Goal: Task Accomplishment & Management: Use online tool/utility

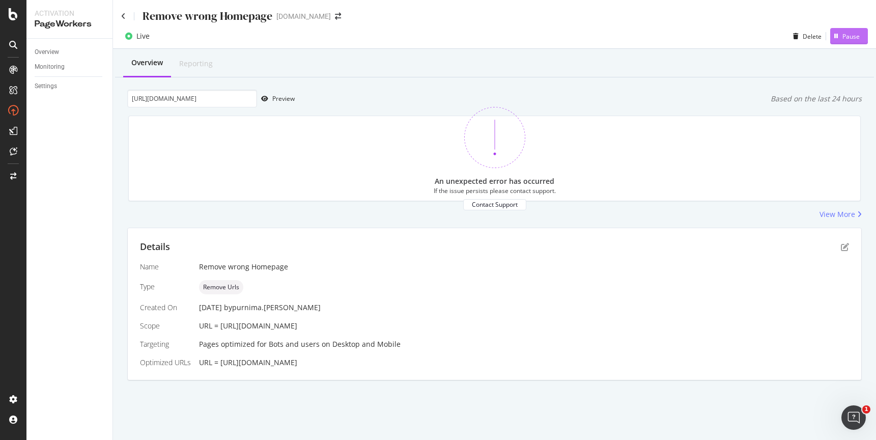
click at [769, 38] on div "Pause" at bounding box center [850, 36] width 17 height 9
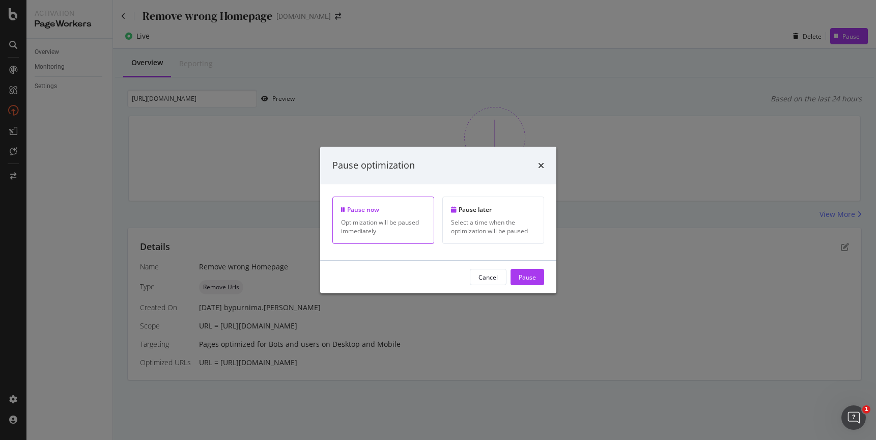
click at [393, 224] on div "Optimization will be paused immediately" at bounding box center [383, 226] width 84 height 17
click at [520, 276] on div "Pause" at bounding box center [526, 276] width 17 height 9
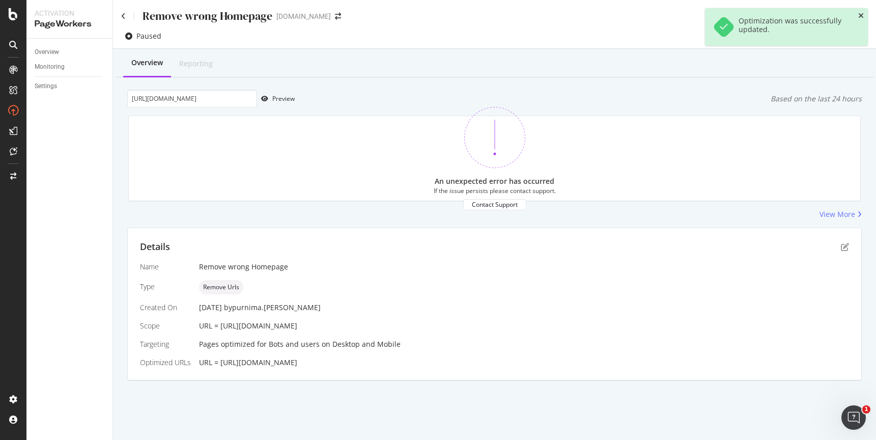
click at [769, 17] on icon "close toast" at bounding box center [861, 15] width 6 height 7
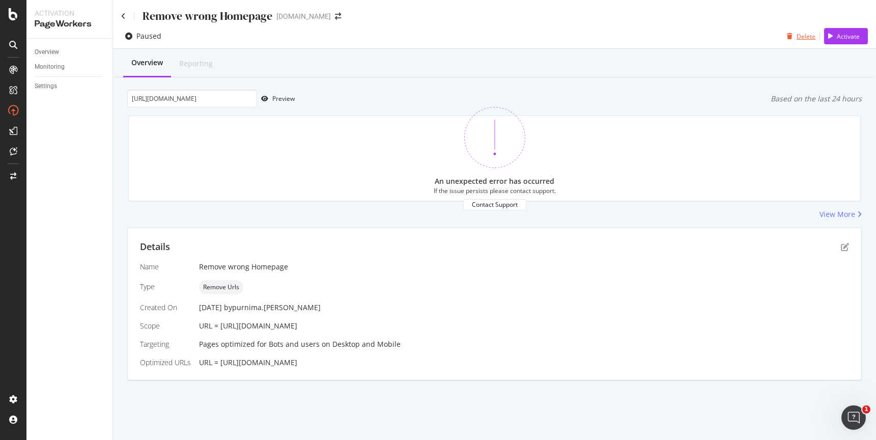
click at [769, 40] on div "Delete" at bounding box center [805, 36] width 19 height 9
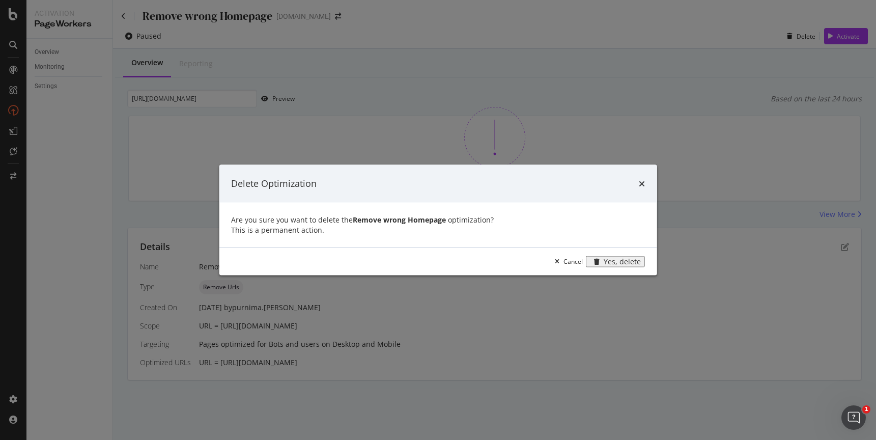
click at [607, 265] on div "Yes, delete" at bounding box center [621, 261] width 37 height 8
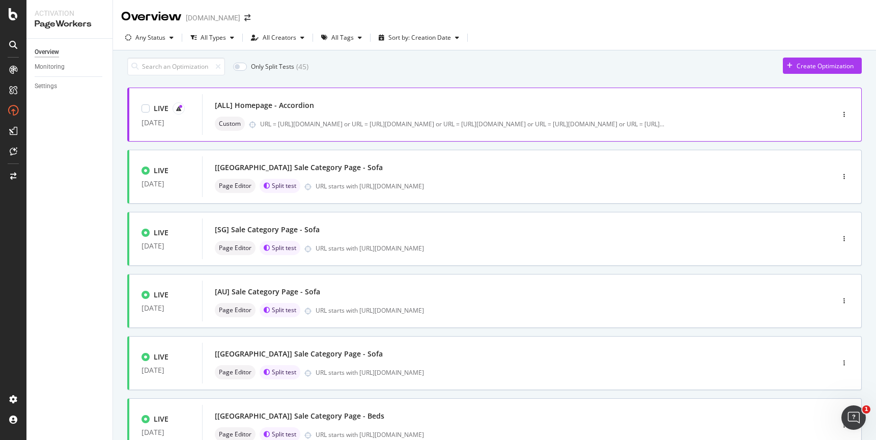
click at [318, 112] on div "[ALL] Homepage - Accordion" at bounding box center [502, 105] width 575 height 14
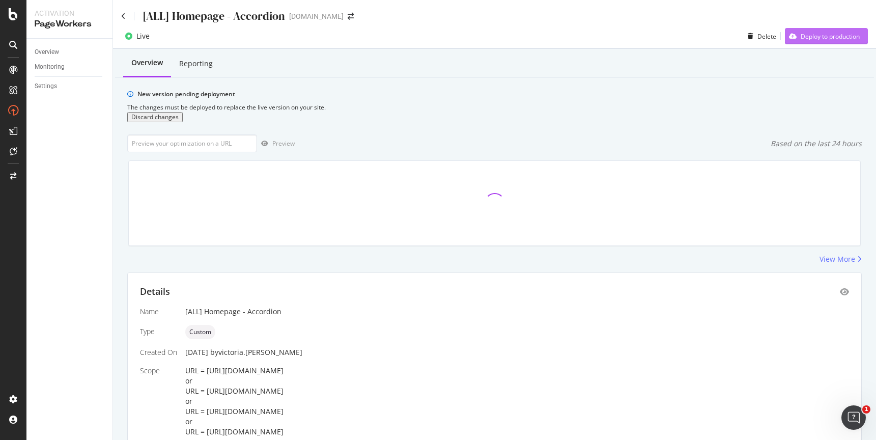
click at [769, 36] on div "Deploy to production" at bounding box center [829, 36] width 59 height 9
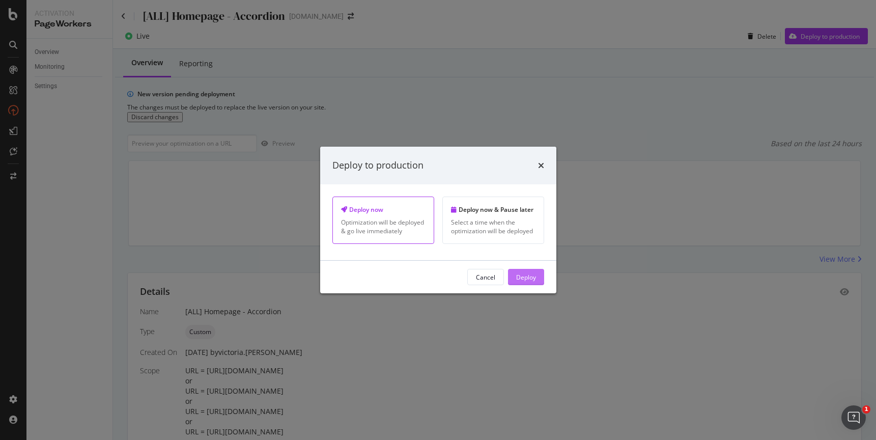
click at [528, 277] on div "Deploy" at bounding box center [526, 276] width 20 height 9
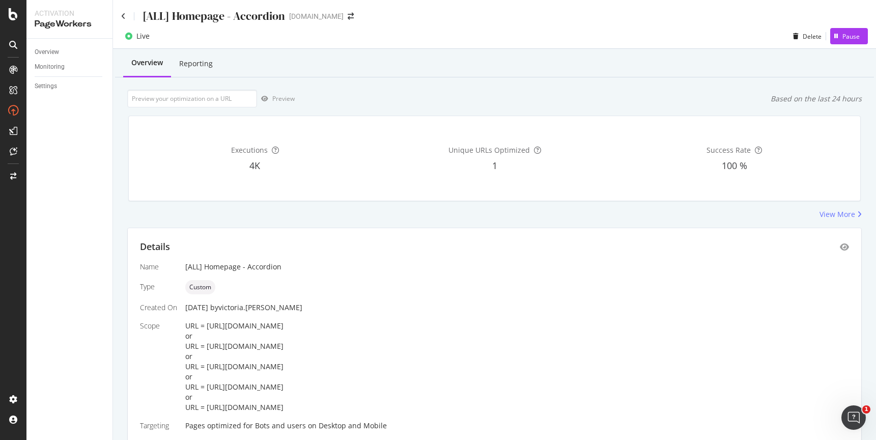
click at [127, 18] on div "[ALL] Homepage - Accordion" at bounding box center [203, 16] width 164 height 16
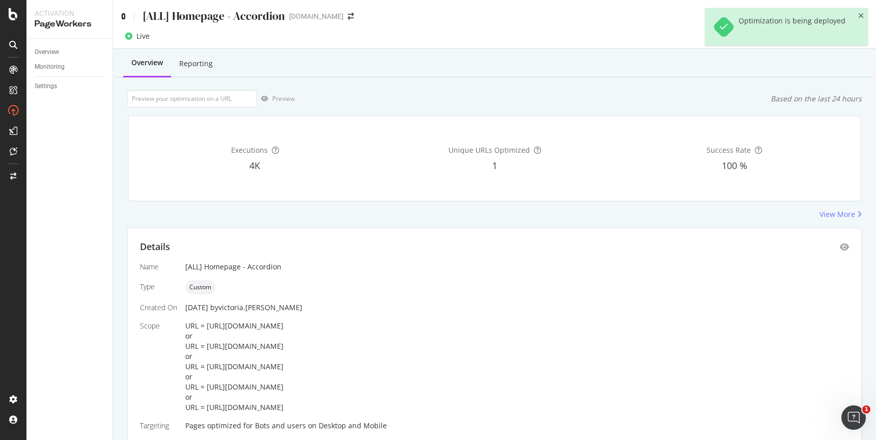
click at [124, 16] on icon at bounding box center [123, 16] width 5 height 7
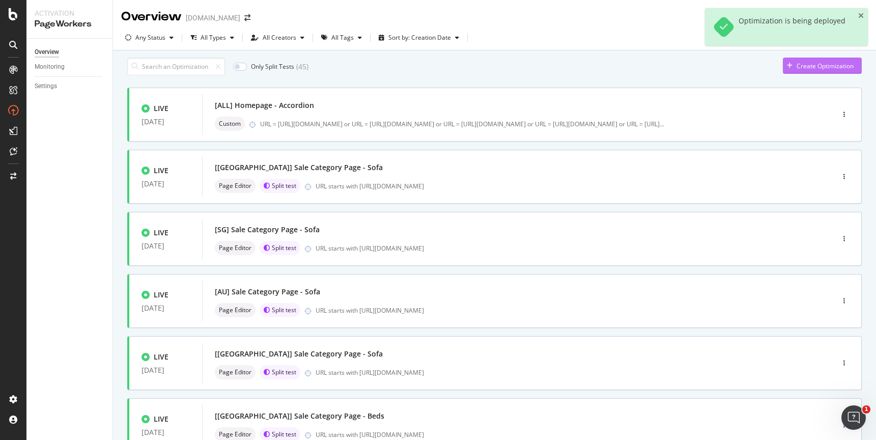
click at [769, 69] on icon "button" at bounding box center [790, 66] width 6 height 6
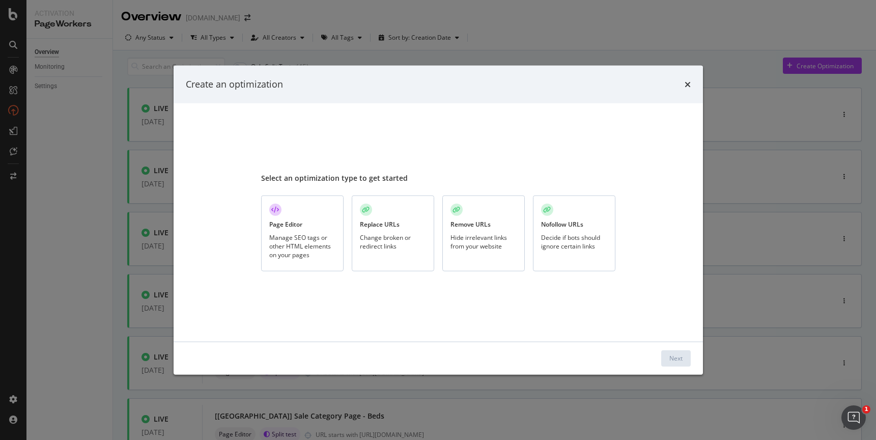
click at [398, 223] on div "Replace URLs" at bounding box center [380, 224] width 40 height 9
click at [377, 228] on div "Replace URLs" at bounding box center [380, 224] width 40 height 9
click at [666, 356] on button "Next" at bounding box center [676, 358] width 30 height 16
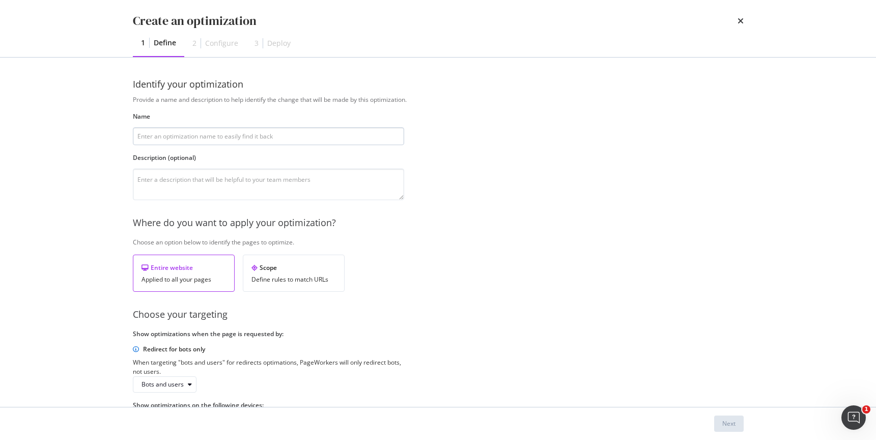
click at [265, 135] on input "modal" at bounding box center [268, 136] width 271 height 18
type input "Remove wrong US homepage"
click at [298, 271] on div "Scope" at bounding box center [293, 267] width 84 height 9
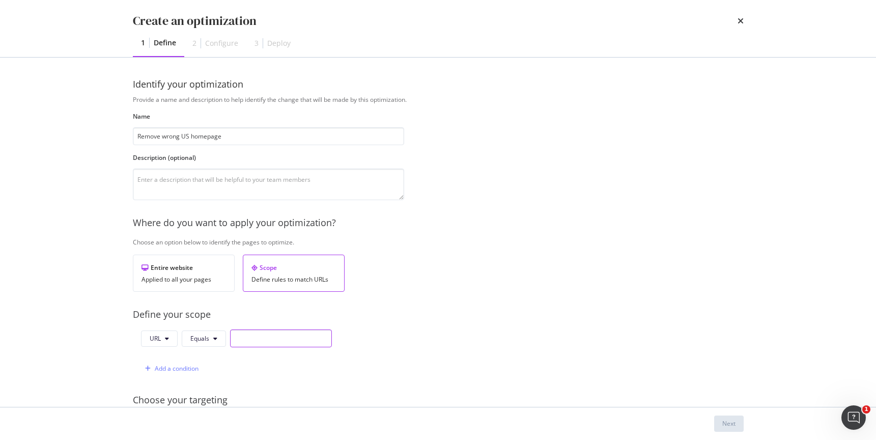
click at [249, 337] on input "modal" at bounding box center [281, 338] width 102 height 18
paste input "[URL][DOMAIN_NAME]"
type input "[URL][DOMAIN_NAME]"
drag, startPoint x: 439, startPoint y: 310, endPoint x: 491, endPoint y: 325, distance: 54.3
click at [439, 310] on div "Define your scope" at bounding box center [438, 314] width 611 height 13
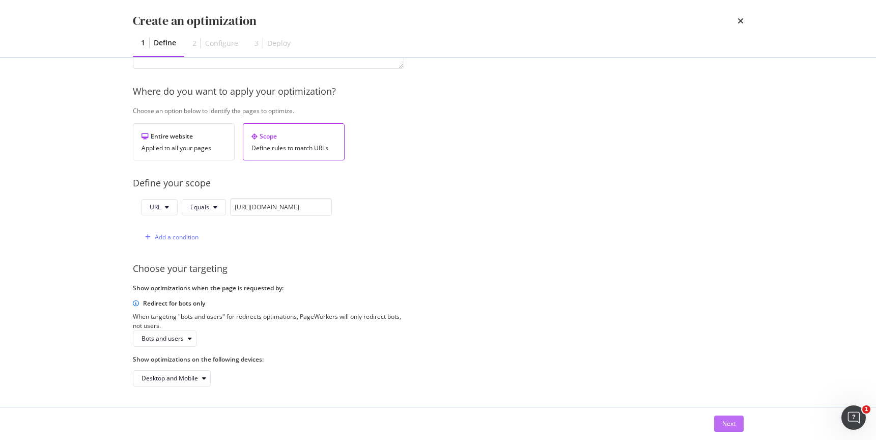
click at [737, 381] on button "Next" at bounding box center [729, 423] width 30 height 16
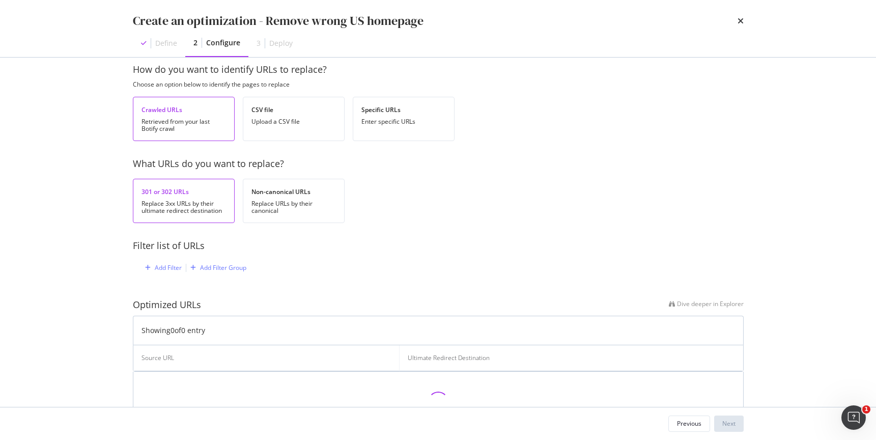
scroll to position [14, 0]
click at [405, 114] on div "Specific URLs" at bounding box center [403, 110] width 84 height 9
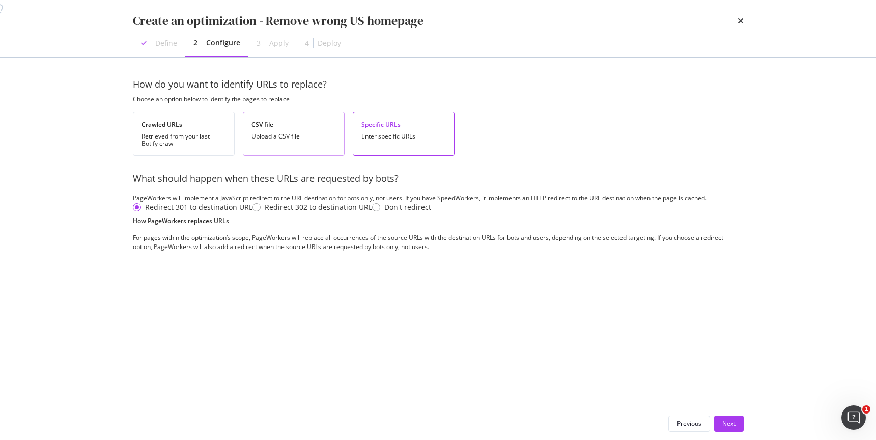
click at [293, 133] on div "Upload a CSV file" at bounding box center [293, 136] width 84 height 7
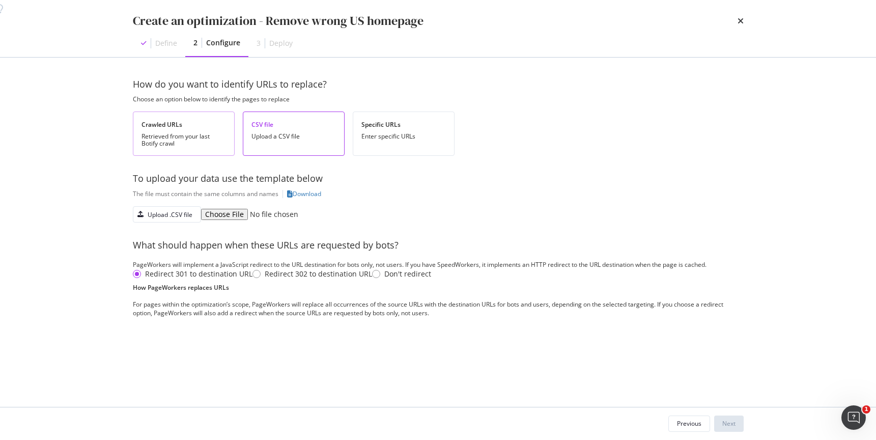
click at [167, 133] on div "Retrieved from your last Botify crawl" at bounding box center [183, 140] width 84 height 14
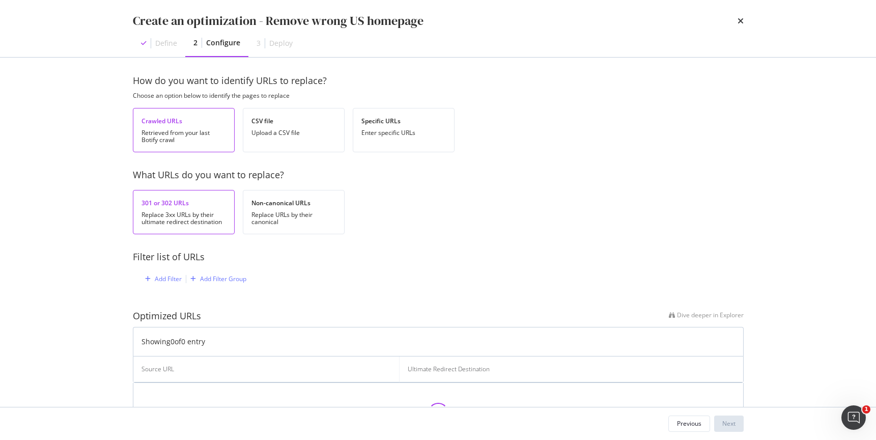
scroll to position [4, 0]
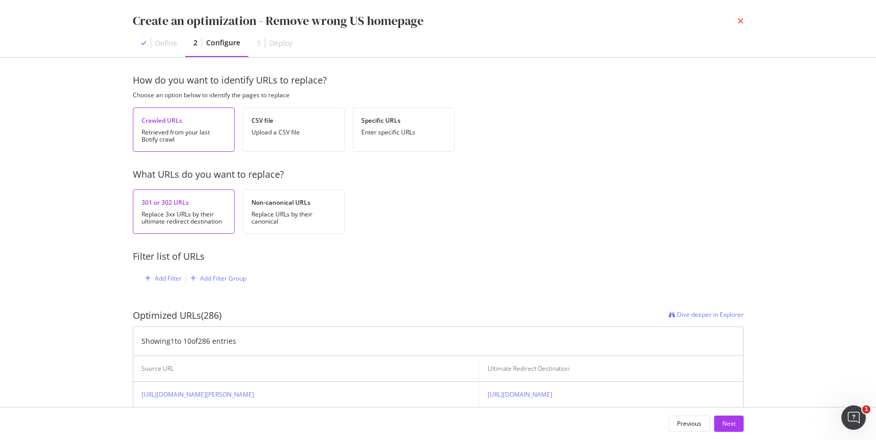
click at [737, 24] on icon "times" at bounding box center [740, 21] width 6 height 8
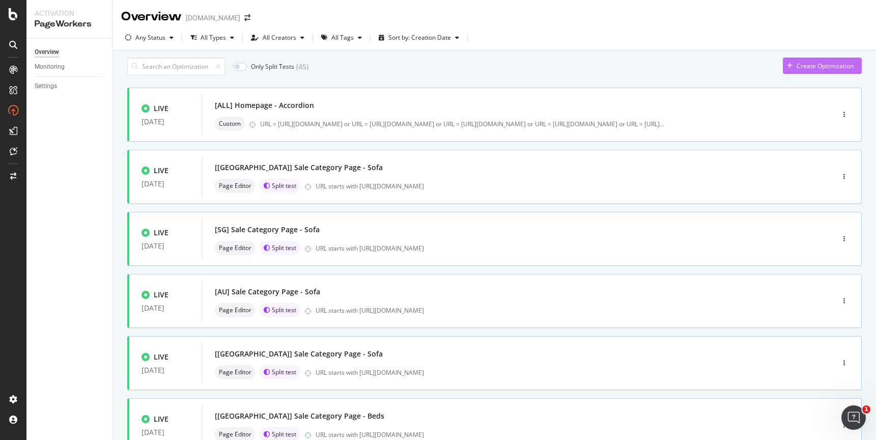
click at [769, 69] on icon "button" at bounding box center [790, 66] width 6 height 6
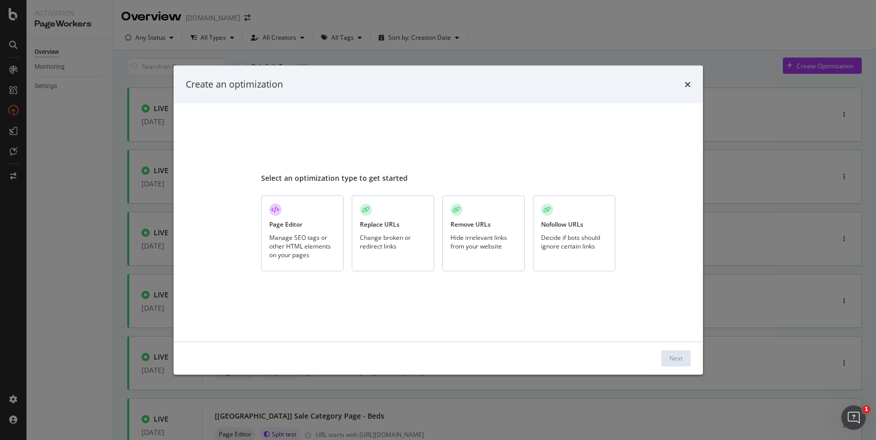
click at [472, 246] on div "Hide irrelevant links from your website" at bounding box center [483, 241] width 66 height 17
click at [674, 355] on div "Next" at bounding box center [675, 358] width 13 height 9
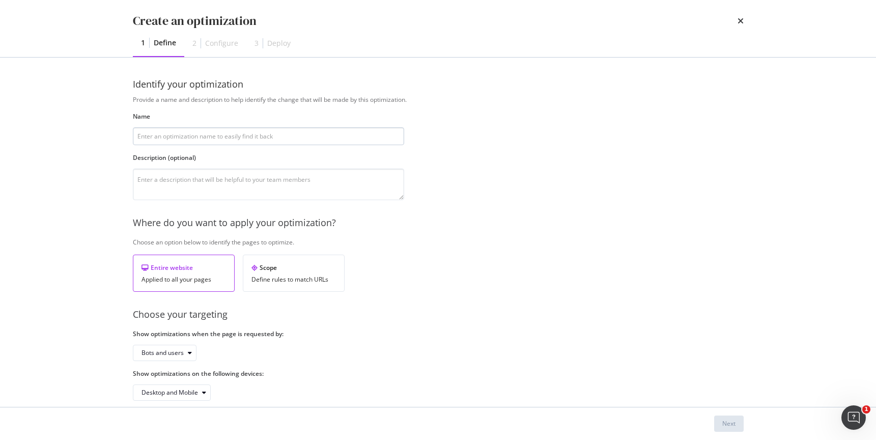
click at [296, 136] on input "modal" at bounding box center [268, 136] width 271 height 18
type input "Remove Wrong Homepage from Indexation"
click at [286, 276] on div "Define rules to match URLs" at bounding box center [293, 279] width 84 height 7
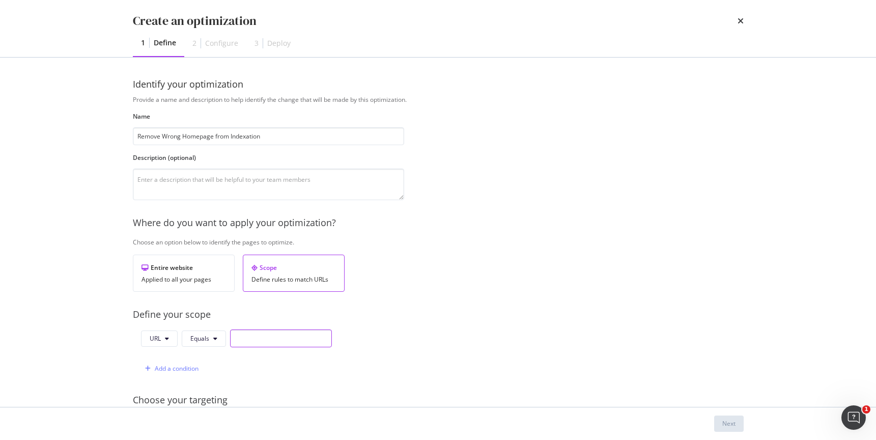
click at [246, 336] on input "modal" at bounding box center [281, 338] width 102 height 18
paste input "[URL][DOMAIN_NAME]"
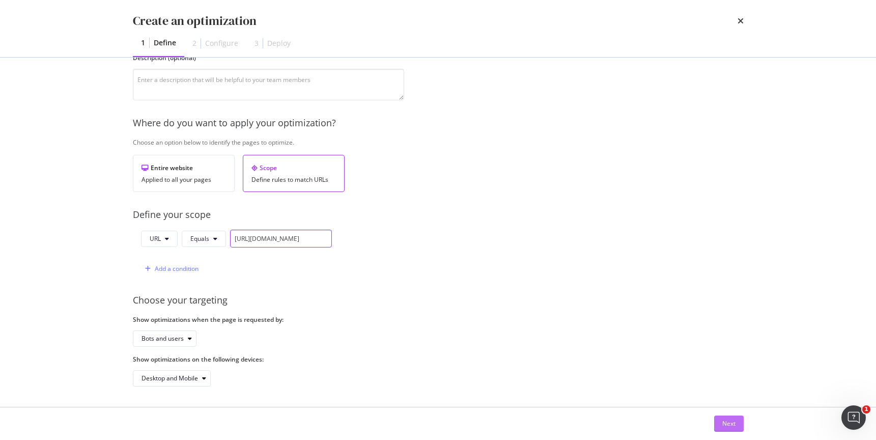
type input "[URL][DOMAIN_NAME]"
click at [728, 381] on div "Next" at bounding box center [728, 423] width 13 height 9
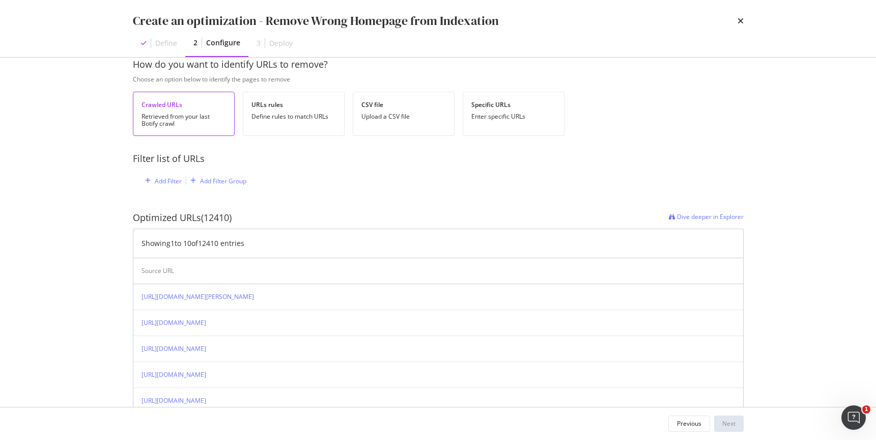
scroll to position [0, 0]
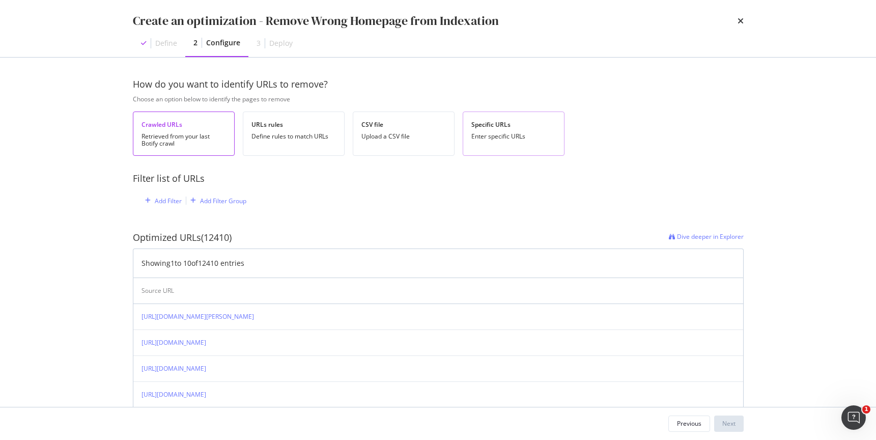
click at [492, 133] on div "Enter specific URLs" at bounding box center [513, 136] width 84 height 7
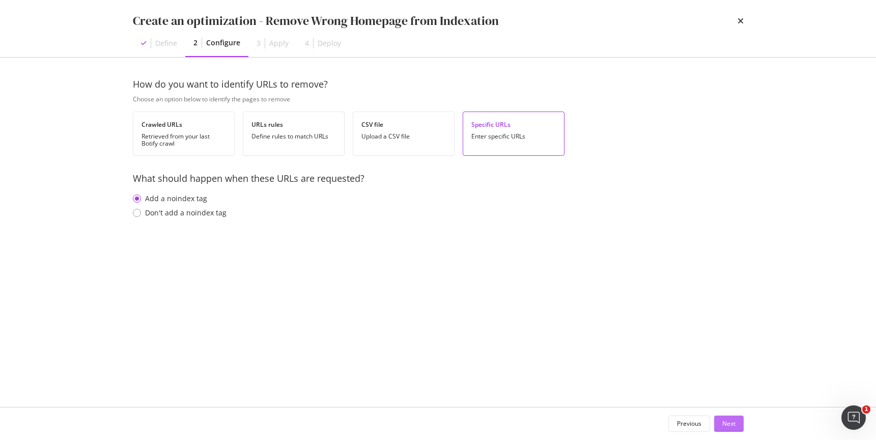
click at [724, 381] on div "Next" at bounding box center [728, 423] width 13 height 9
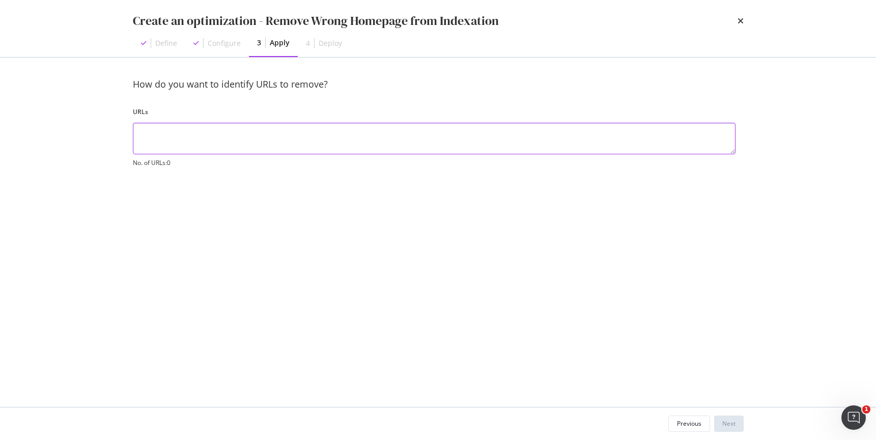
click at [269, 139] on textarea "modal" at bounding box center [434, 139] width 602 height 32
click at [688, 381] on div "Previous" at bounding box center [689, 423] width 24 height 9
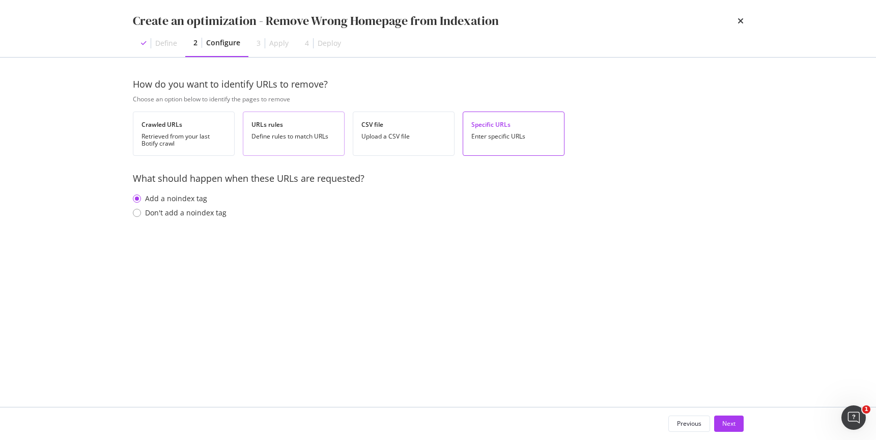
click at [276, 129] on div "URLs rules Define rules to match URLs" at bounding box center [294, 133] width 102 height 44
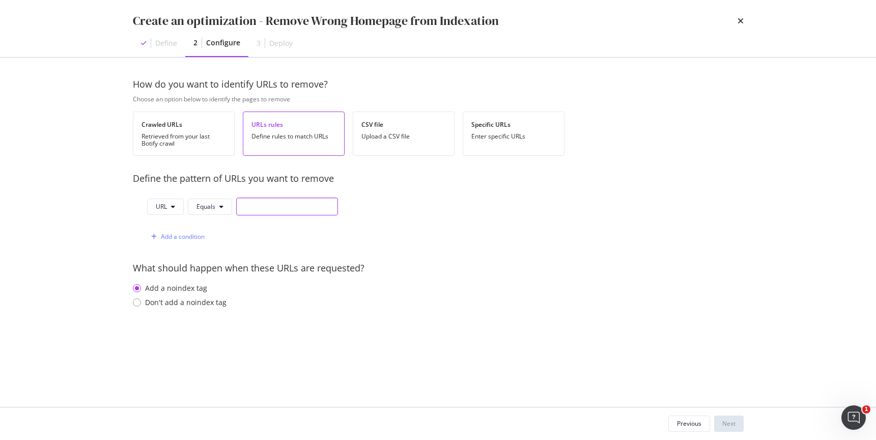
click at [251, 208] on input "modal" at bounding box center [287, 206] width 102 height 18
paste input "[URL][DOMAIN_NAME]"
type input "[URL][DOMAIN_NAME]"
click at [733, 381] on div "Next" at bounding box center [728, 423] width 13 height 9
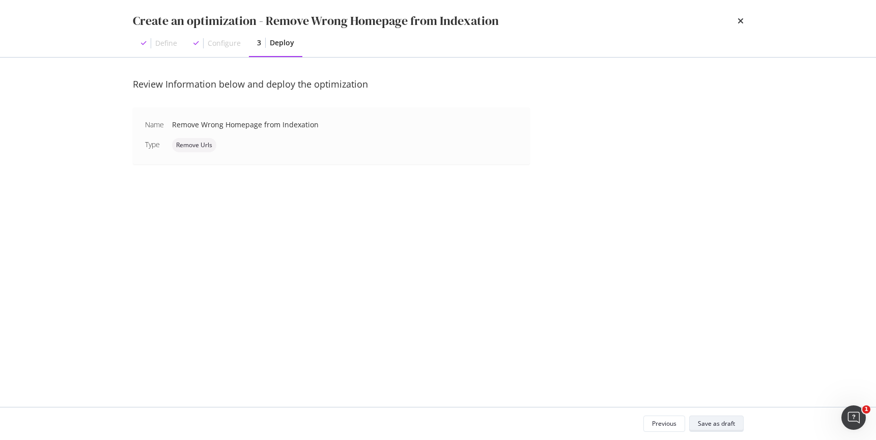
click at [719, 381] on div "Save as draft" at bounding box center [716, 423] width 37 height 14
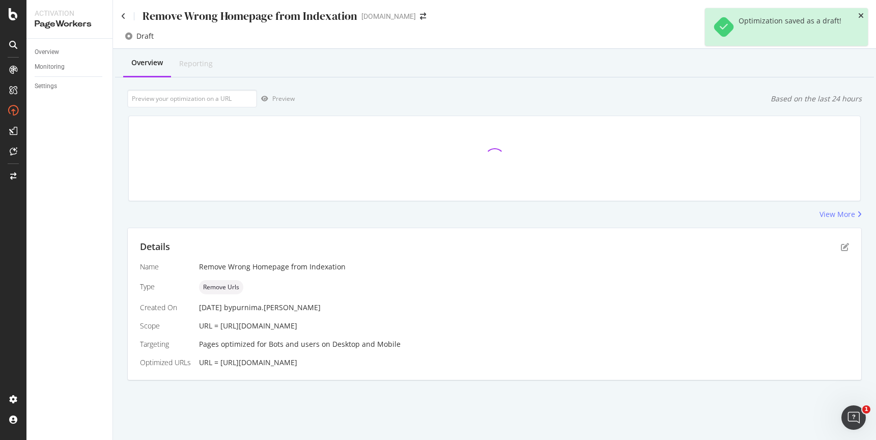
click at [769, 14] on icon "close toast" at bounding box center [861, 15] width 6 height 7
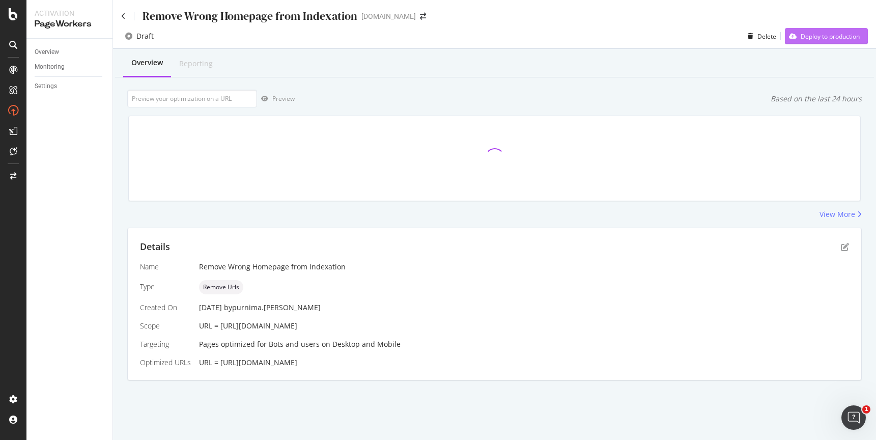
click at [769, 38] on div "Deploy to production" at bounding box center [829, 36] width 59 height 9
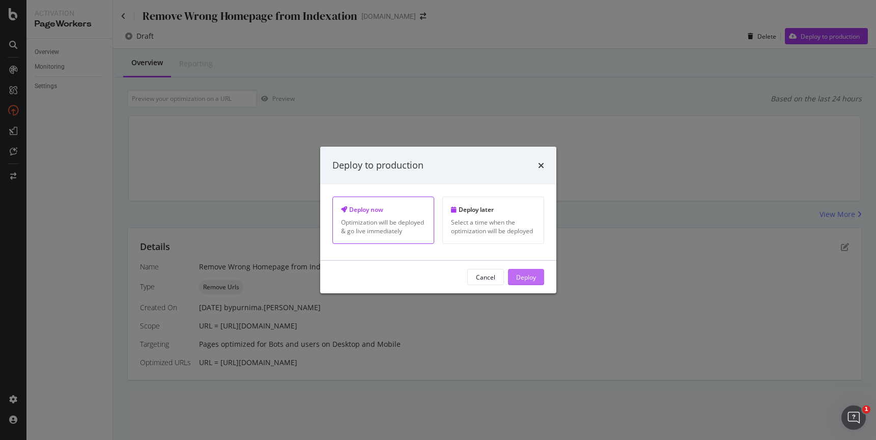
click at [529, 276] on div "Deploy" at bounding box center [526, 276] width 20 height 9
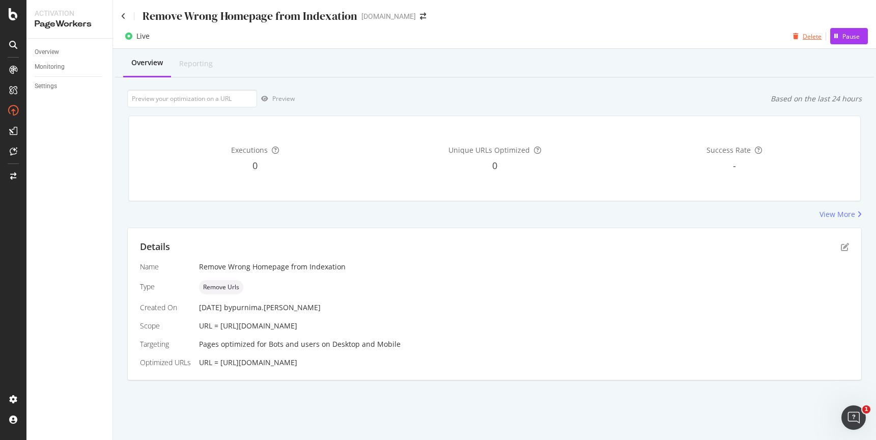
click at [769, 38] on div "Delete" at bounding box center [811, 36] width 19 height 9
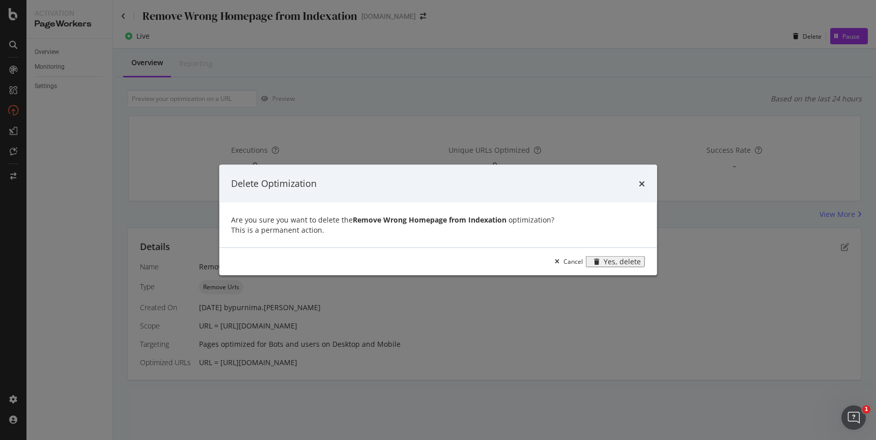
click at [615, 265] on div "Yes, delete" at bounding box center [621, 261] width 37 height 8
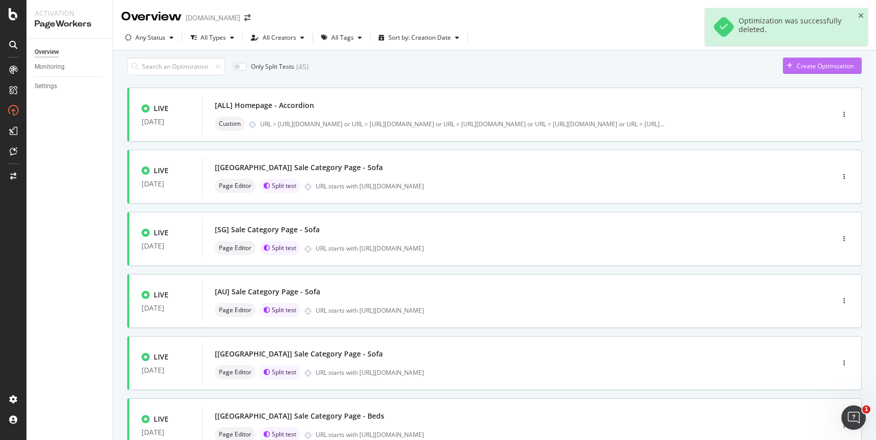
click at [769, 69] on div "button" at bounding box center [790, 66] width 14 height 6
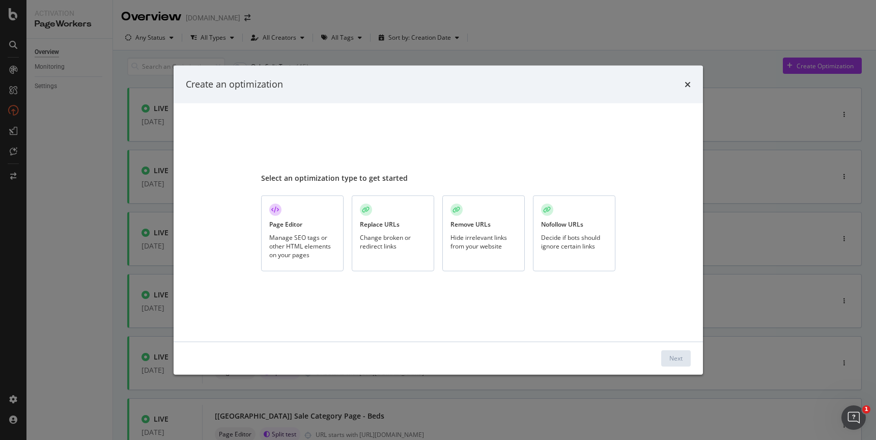
click at [384, 220] on div "Replace URLs" at bounding box center [380, 224] width 40 height 9
click at [291, 220] on div "Page Editor" at bounding box center [285, 224] width 33 height 9
click at [666, 353] on button "Next" at bounding box center [676, 358] width 30 height 16
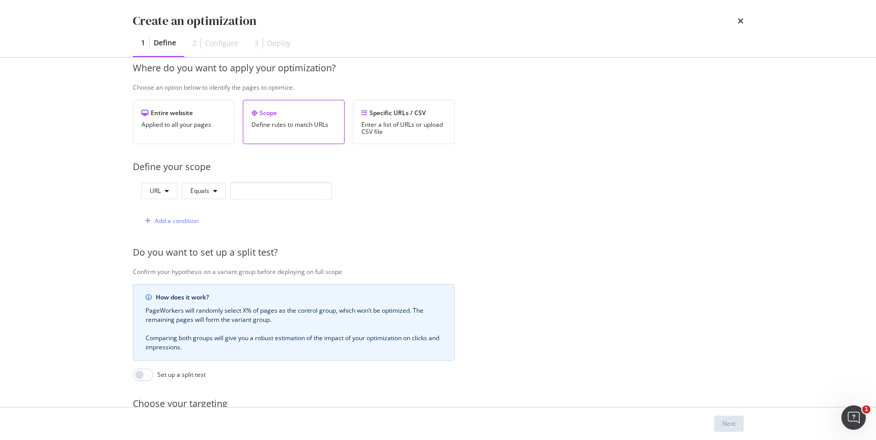
scroll to position [156, 0]
click at [303, 188] on input "modal" at bounding box center [281, 190] width 102 height 18
paste input "[URL][DOMAIN_NAME]"
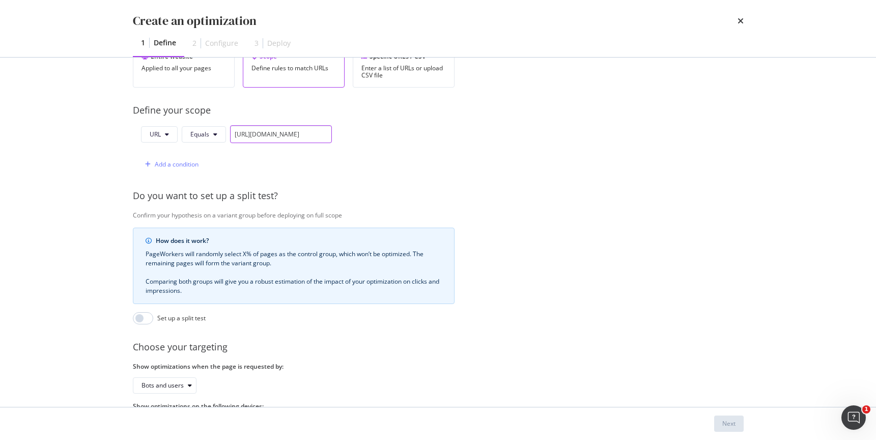
scroll to position [266, 0]
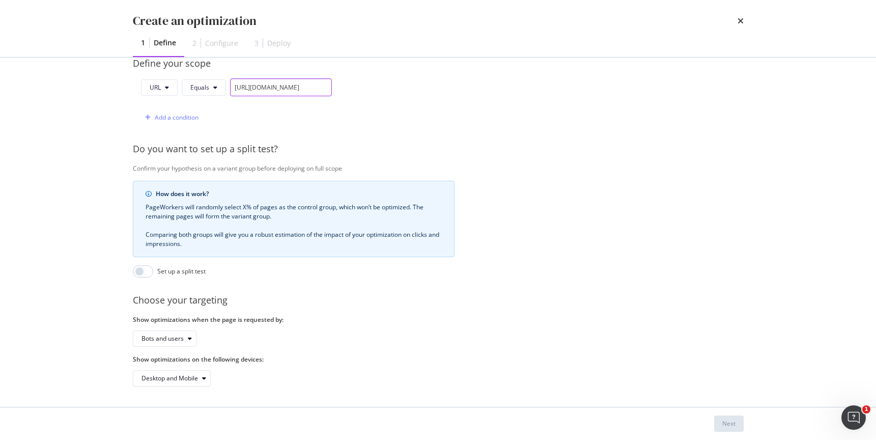
type input "[URL][DOMAIN_NAME]"
click at [601, 257] on div "Provide a name and description to help identify the change that will be made by…" at bounding box center [438, 111] width 611 height 549
click at [262, 122] on div "Provide a name and description to help identify the change that will be made by…" at bounding box center [438, 111] width 611 height 549
click at [211, 81] on button "Equals" at bounding box center [204, 87] width 44 height 16
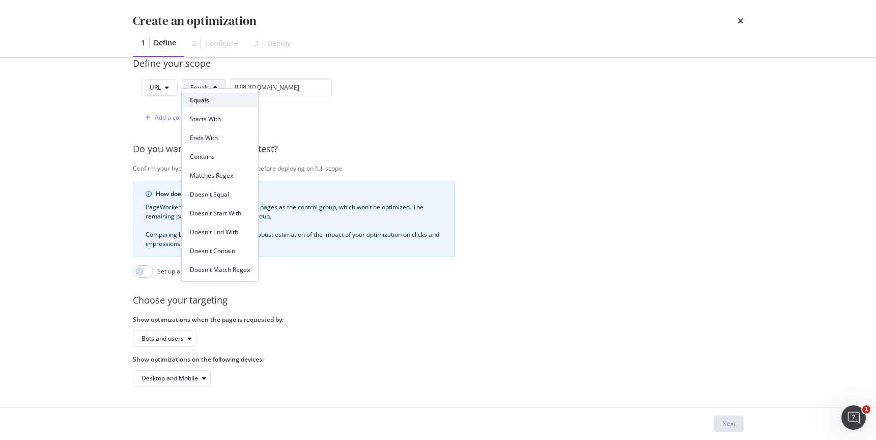
click at [225, 101] on span "Equals" at bounding box center [220, 100] width 60 height 9
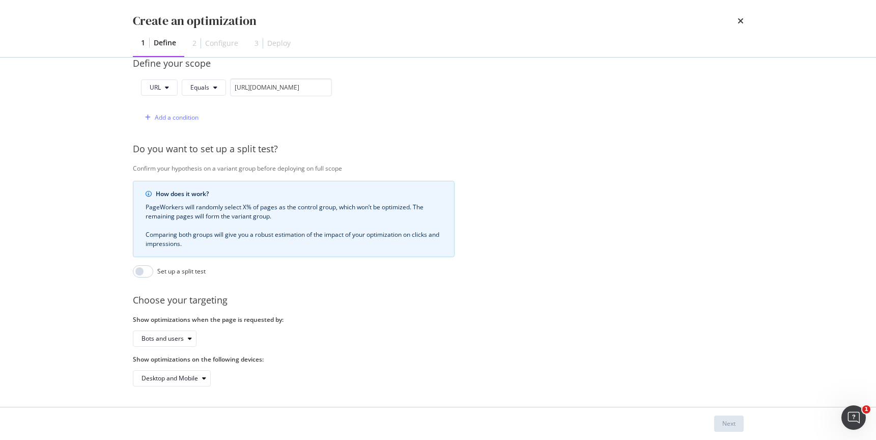
click at [417, 118] on div "URL Equals [URL][DOMAIN_NAME] Add a condition" at bounding box center [294, 102] width 322 height 48
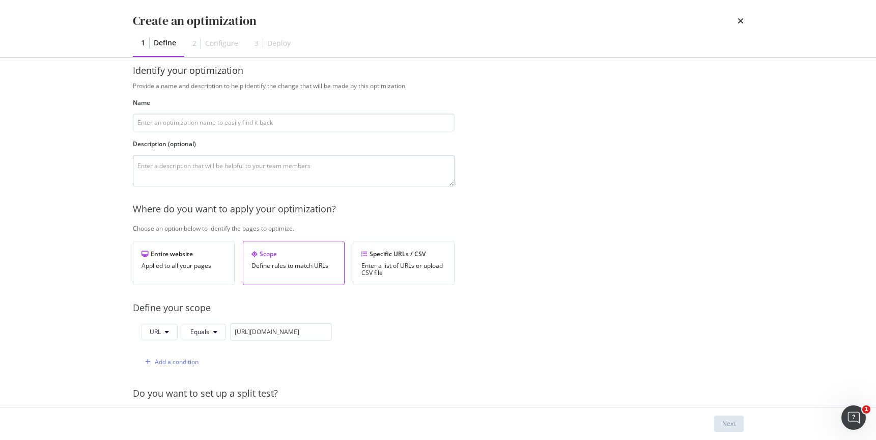
scroll to position [0, 0]
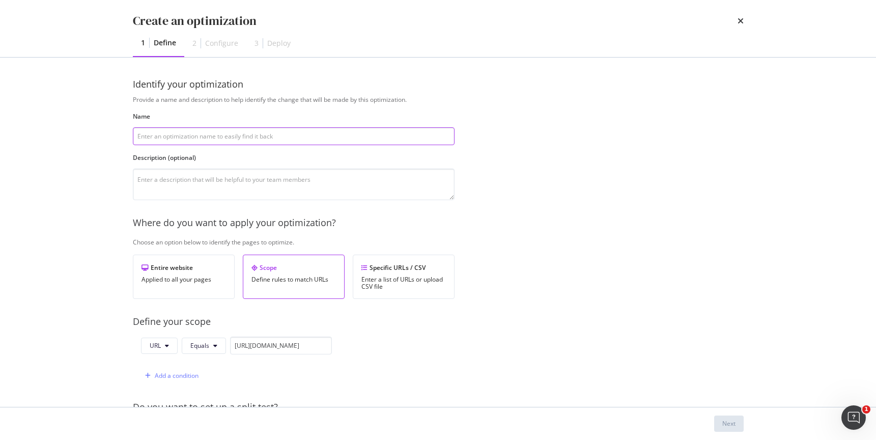
click at [299, 133] on input "modal" at bounding box center [294, 136] width 322 height 18
type input "Remove wrong HP"
click at [735, 381] on div "Next" at bounding box center [437, 423] width 651 height 33
click at [730, 381] on div "Next" at bounding box center [728, 423] width 13 height 9
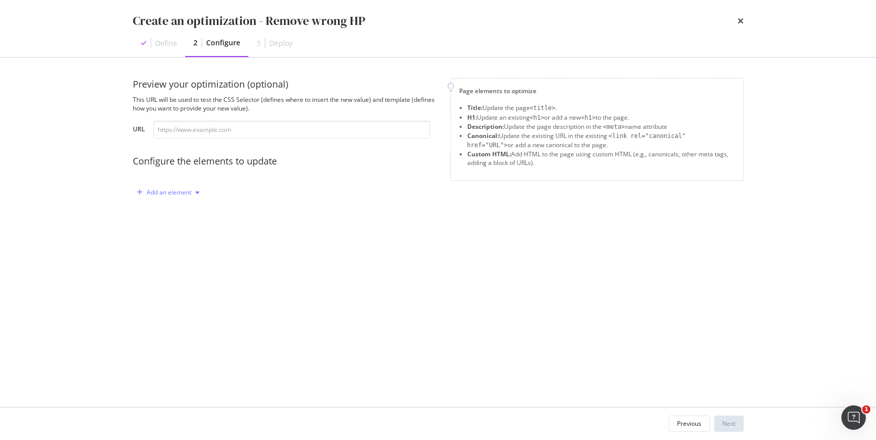
click at [178, 191] on div "Add an element" at bounding box center [169, 192] width 45 height 6
click at [740, 19] on icon "times" at bounding box center [740, 21] width 6 height 8
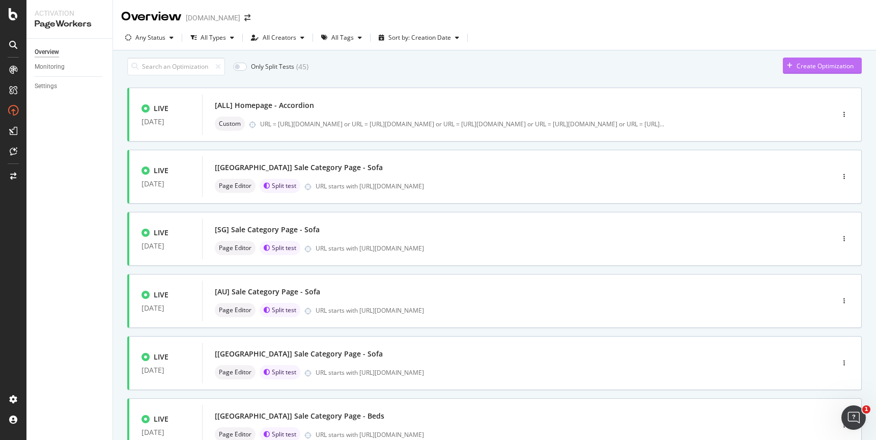
click at [769, 69] on div "button" at bounding box center [790, 66] width 14 height 6
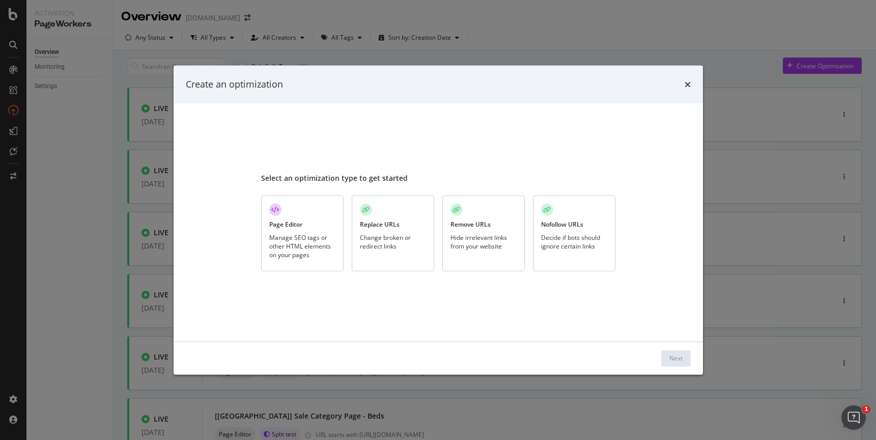
click at [569, 217] on div "Nofollow URLs Decide if bots should ignore certain links" at bounding box center [574, 233] width 82 height 76
click at [667, 358] on button "Next" at bounding box center [676, 358] width 30 height 16
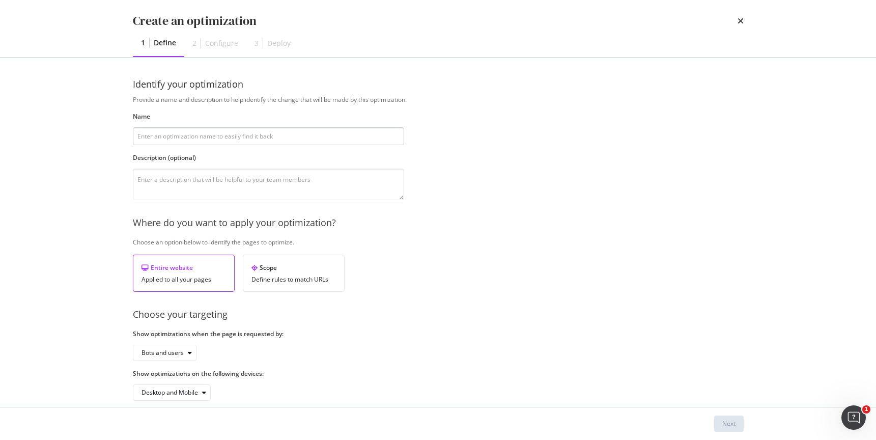
click at [315, 132] on input "modal" at bounding box center [268, 136] width 271 height 18
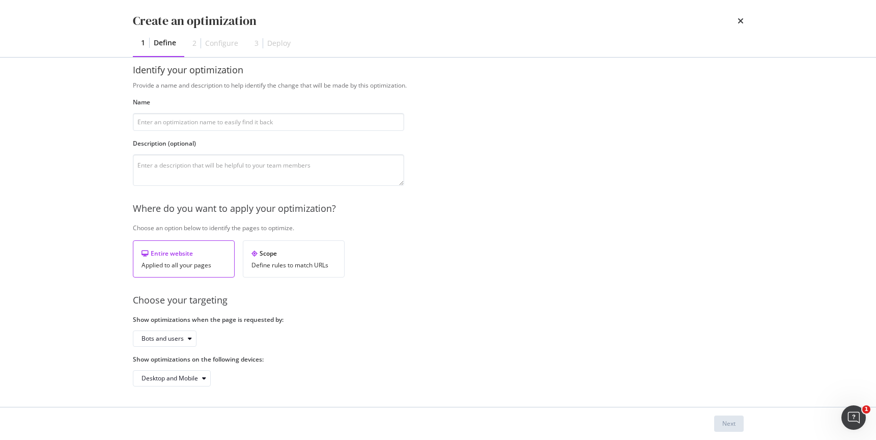
click at [743, 18] on div "Create an optimization 1 Define 2 Configure 3 Deploy" at bounding box center [437, 28] width 651 height 57
click at [740, 19] on icon "times" at bounding box center [740, 21] width 6 height 8
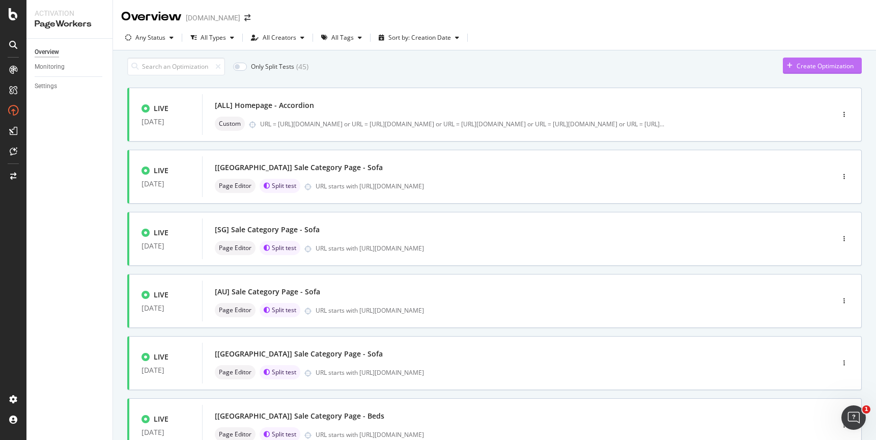
click at [769, 69] on icon "button" at bounding box center [790, 66] width 6 height 6
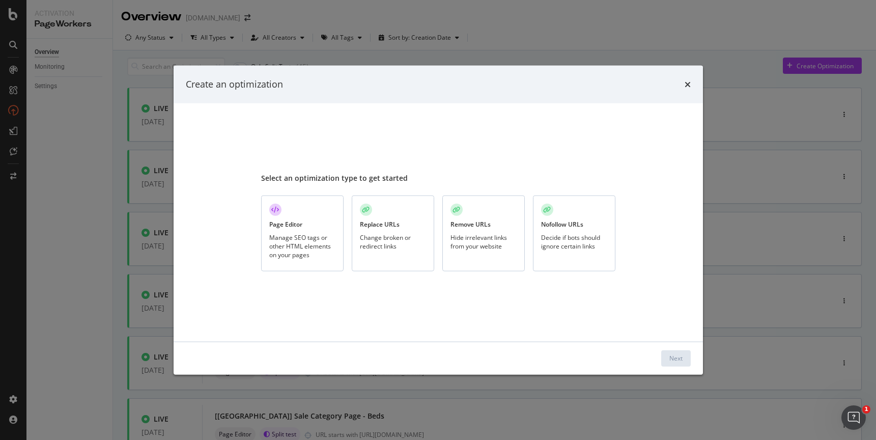
click at [477, 234] on div "Hide irrelevant links from your website" at bounding box center [483, 241] width 66 height 17
click at [661, 355] on button "Next" at bounding box center [676, 358] width 30 height 16
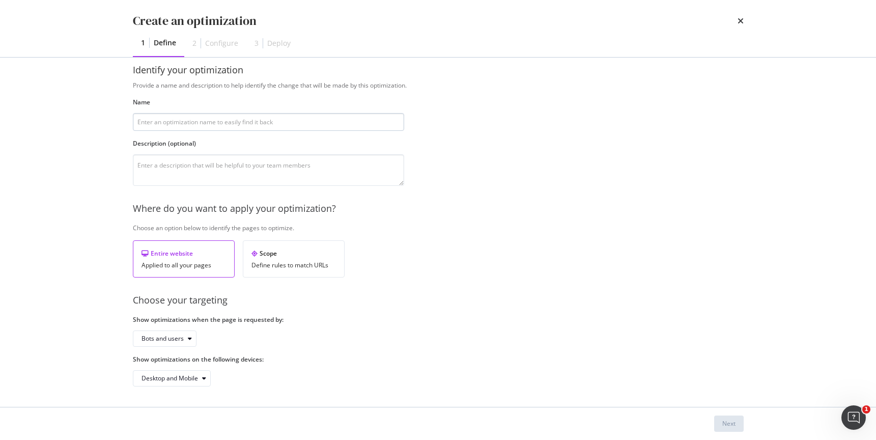
click at [256, 120] on input "modal" at bounding box center [268, 122] width 271 height 18
type input "Remove wrong HP"
click at [726, 381] on div "Next" at bounding box center [728, 423] width 13 height 9
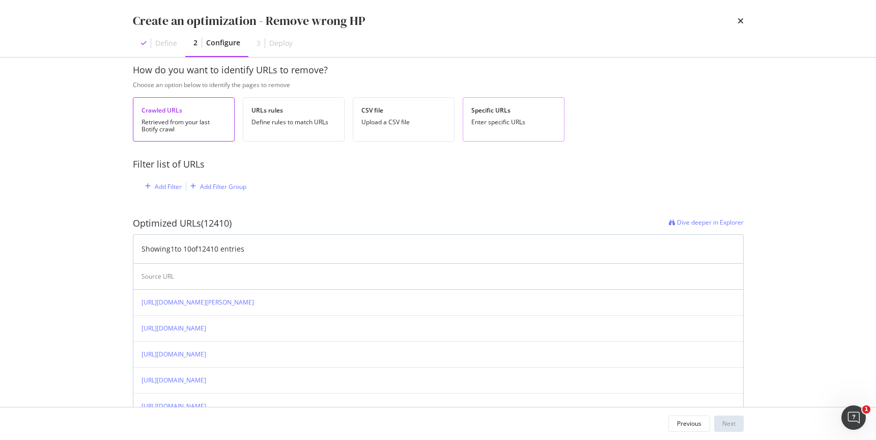
click at [488, 117] on div "Specific URLs Enter specific URLs" at bounding box center [514, 119] width 102 height 44
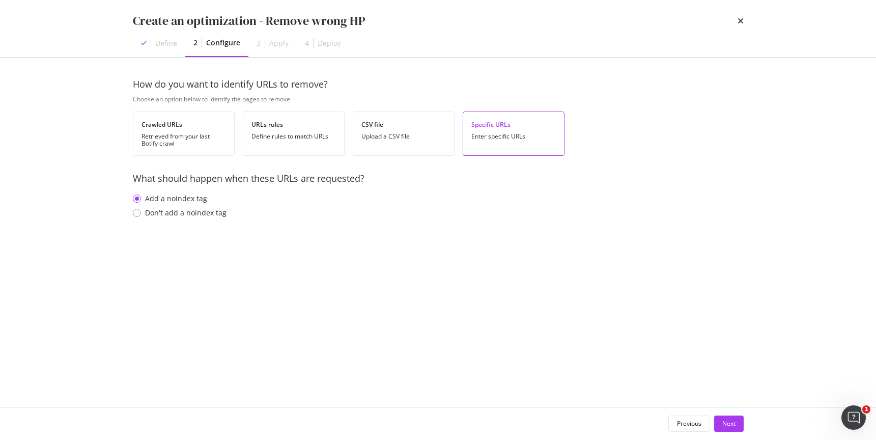
scroll to position [0, 0]
click at [269, 135] on div "Define rules to match URLs" at bounding box center [293, 136] width 84 height 7
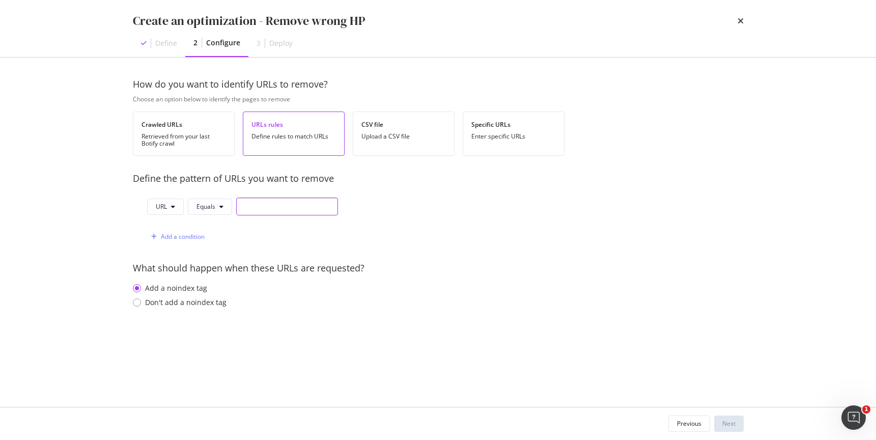
click at [252, 209] on input "modal" at bounding box center [287, 206] width 102 height 18
paste input "[URL][DOMAIN_NAME]"
type input "[URL][DOMAIN_NAME]"
click at [731, 381] on div "Next" at bounding box center [728, 423] width 13 height 9
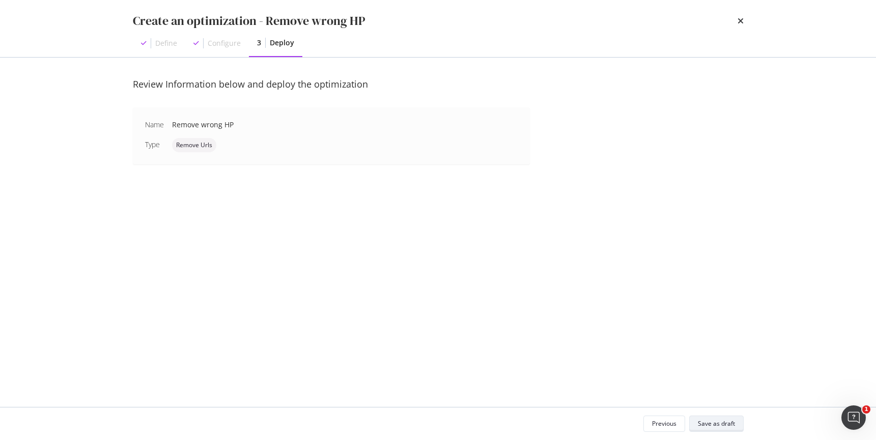
click at [718, 381] on div "Save as draft" at bounding box center [716, 423] width 37 height 9
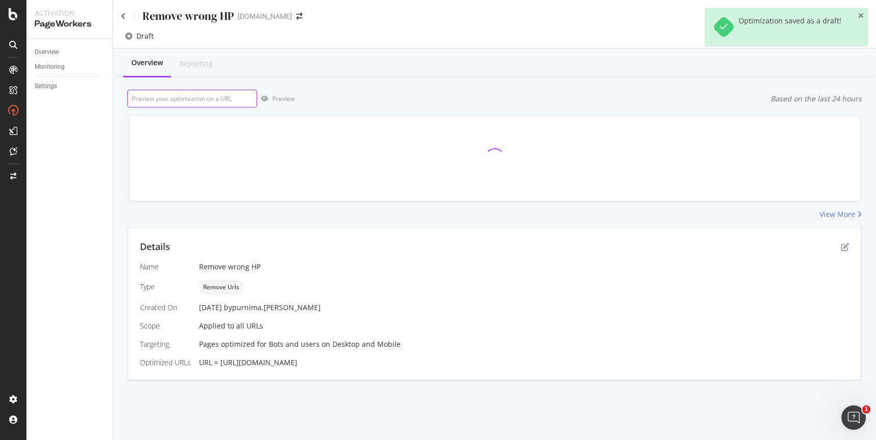
click at [237, 98] on input "url" at bounding box center [192, 99] width 130 height 18
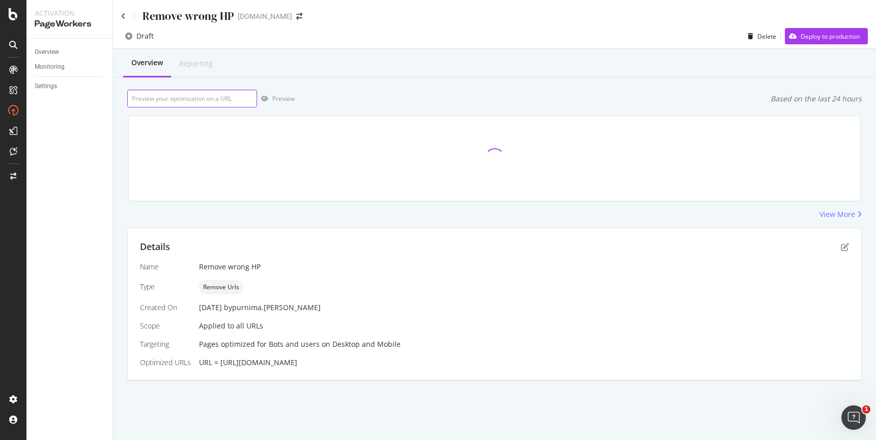
paste input "[URL][DOMAIN_NAME]"
type input "[URL][DOMAIN_NAME]"
click at [293, 99] on div "Preview" at bounding box center [283, 98] width 22 height 9
click at [766, 40] on div "Delete" at bounding box center [766, 36] width 19 height 9
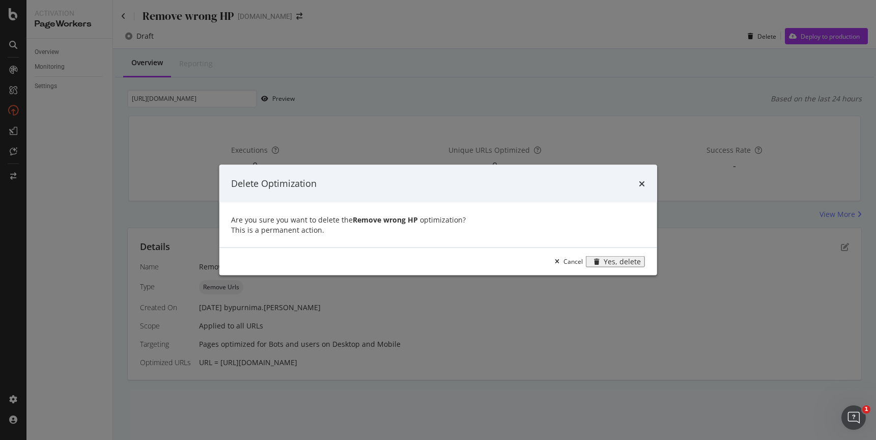
click at [610, 265] on div "Yes, delete" at bounding box center [621, 261] width 37 height 8
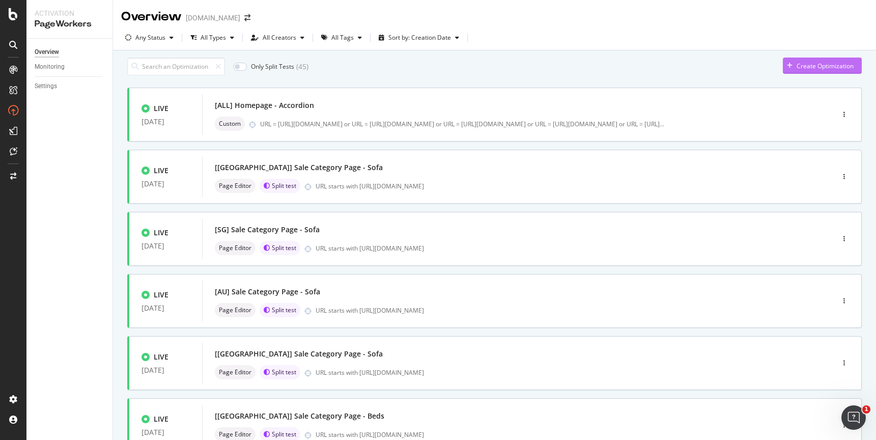
click at [769, 69] on div "button" at bounding box center [790, 66] width 14 height 6
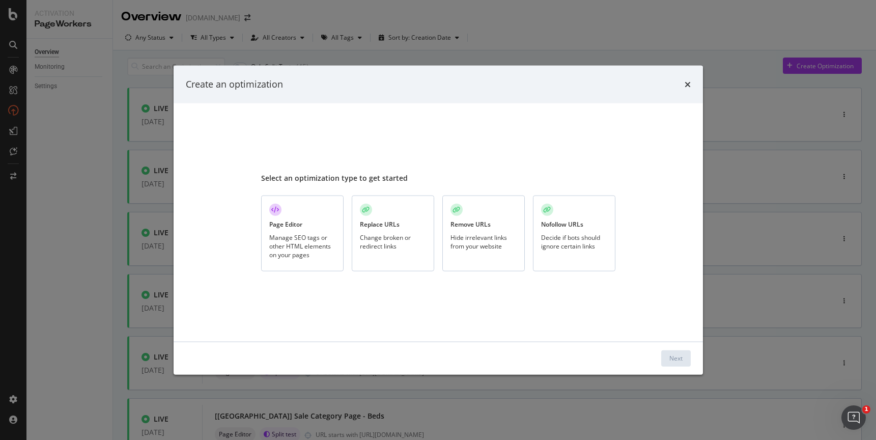
click at [413, 236] on div "Change broken or redirect links" at bounding box center [393, 241] width 66 height 17
click at [667, 355] on button "Next" at bounding box center [676, 358] width 30 height 16
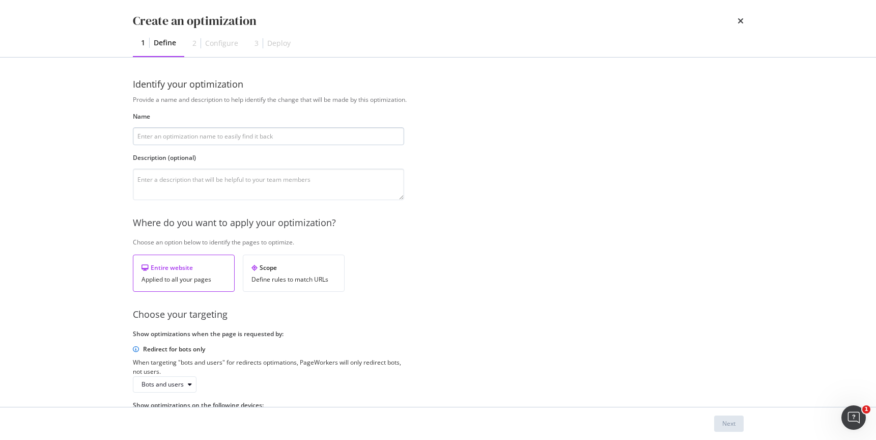
click at [295, 140] on input "modal" at bounding box center [268, 136] width 271 height 18
type input "Redirect wrong HP"
click at [298, 272] on div "Scope Define rules to match URLs" at bounding box center [294, 272] width 102 height 37
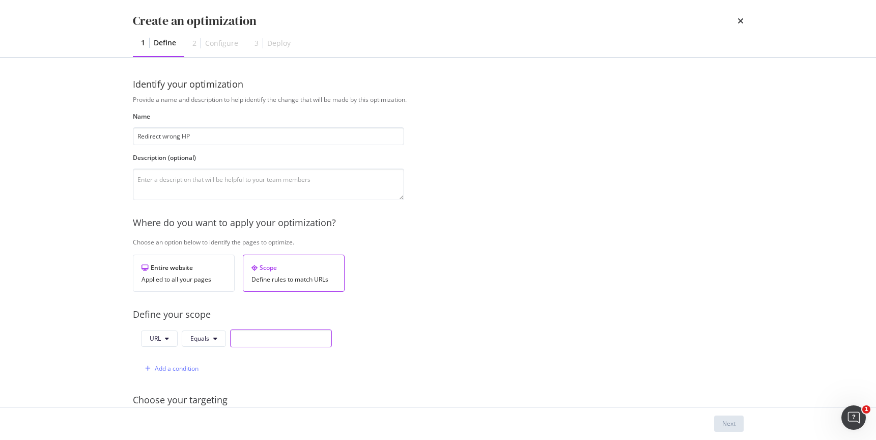
click at [258, 340] on input "modal" at bounding box center [281, 338] width 102 height 18
paste input "[URL][DOMAIN_NAME]"
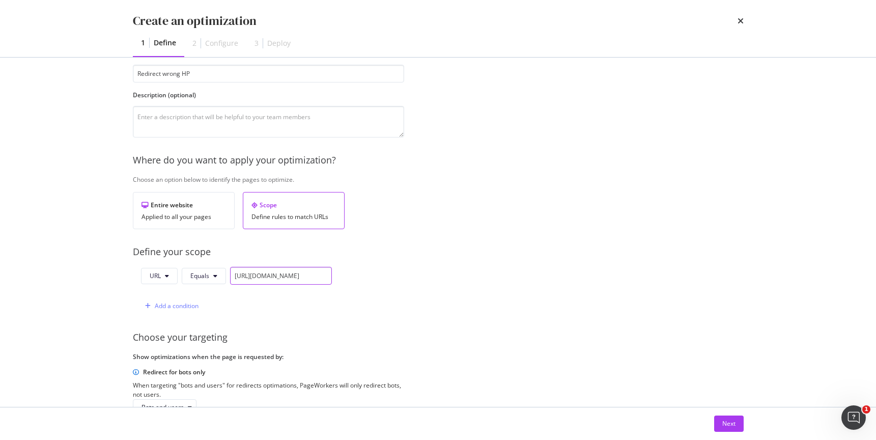
scroll to position [65, 0]
type input "[URL][DOMAIN_NAME]"
click at [721, 381] on button "Next" at bounding box center [729, 423] width 30 height 16
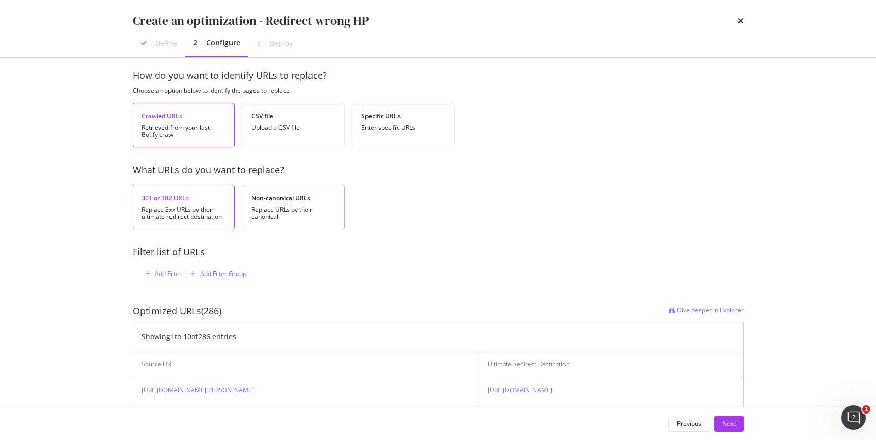
scroll to position [0, 0]
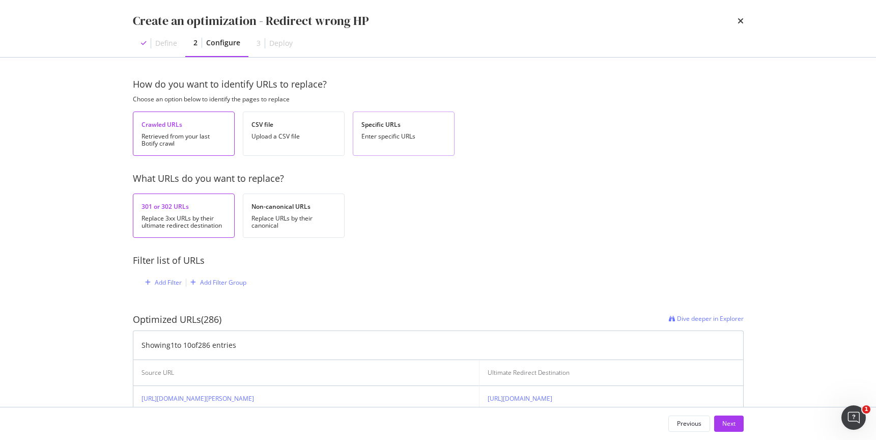
click at [396, 135] on div "Enter specific URLs" at bounding box center [403, 136] width 84 height 7
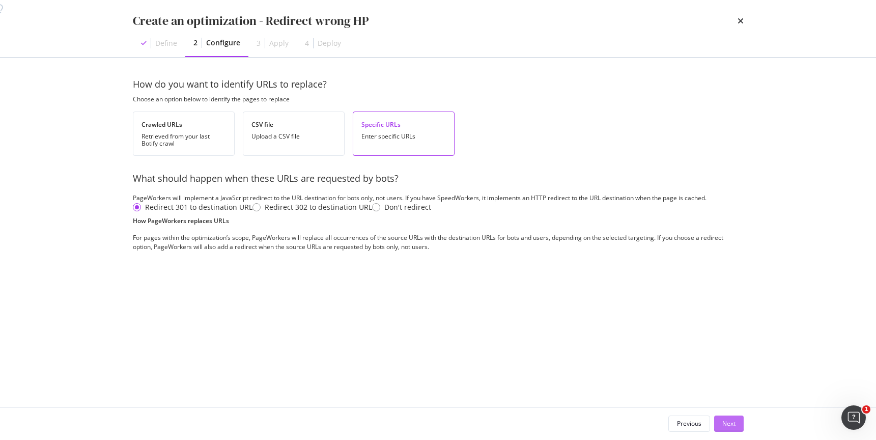
click at [719, 381] on button "Next" at bounding box center [729, 423] width 30 height 16
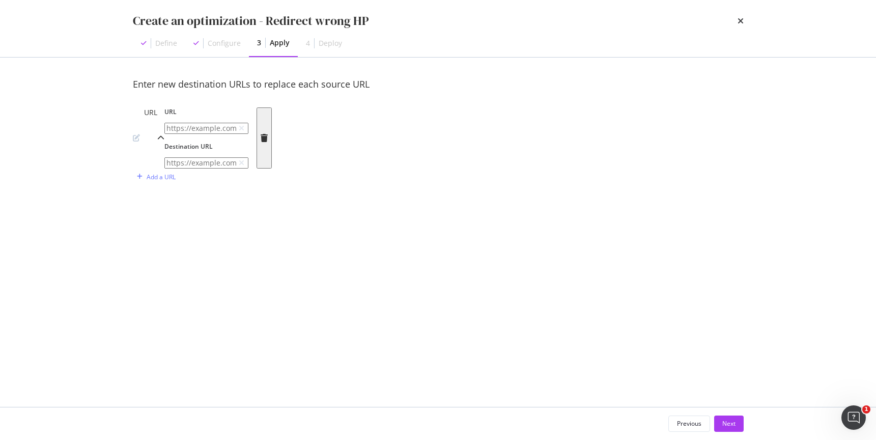
click at [248, 134] on input "modal" at bounding box center [206, 128] width 84 height 11
paste input "[URL][DOMAIN_NAME]"
type input "[URL][DOMAIN_NAME]"
click at [243, 168] on input "modal" at bounding box center [206, 162] width 84 height 11
paste input "[URL][DOMAIN_NAME]"
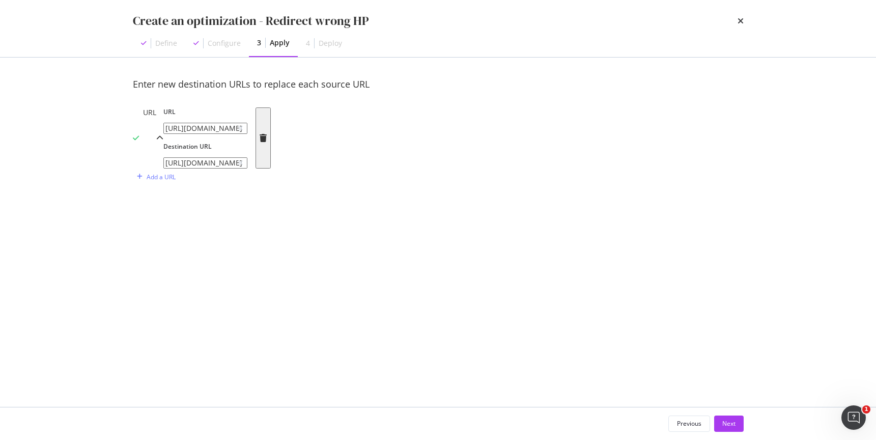
type input "[URL][DOMAIN_NAME]"
click at [729, 381] on div "Next" at bounding box center [728, 423] width 13 height 9
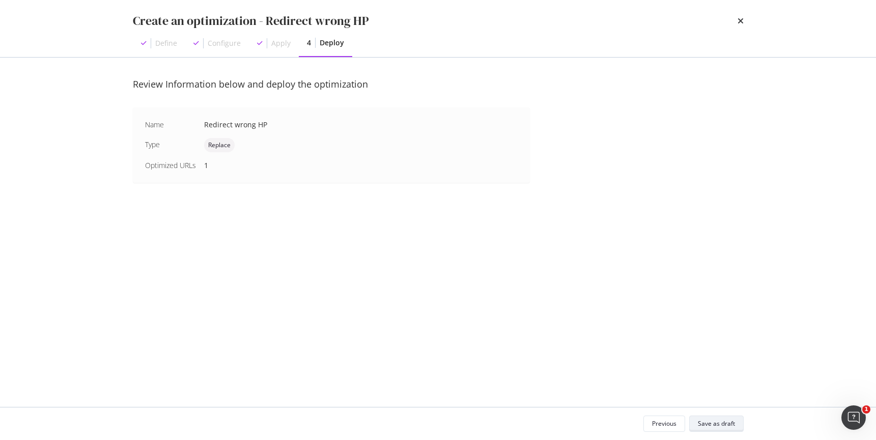
click at [716, 381] on div "Save as draft" at bounding box center [716, 423] width 37 height 14
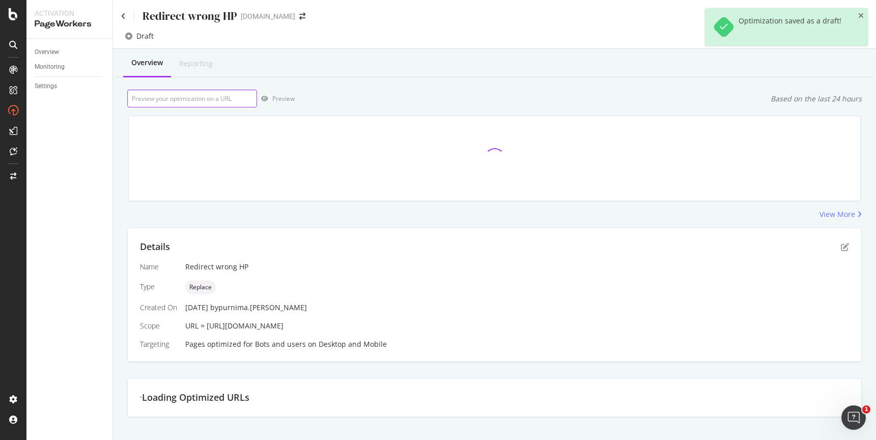
click at [216, 96] on input "url" at bounding box center [192, 99] width 130 height 18
paste input "[URL][DOMAIN_NAME]"
type input "[URL][DOMAIN_NAME]"
click at [280, 97] on div "Preview" at bounding box center [283, 98] width 22 height 9
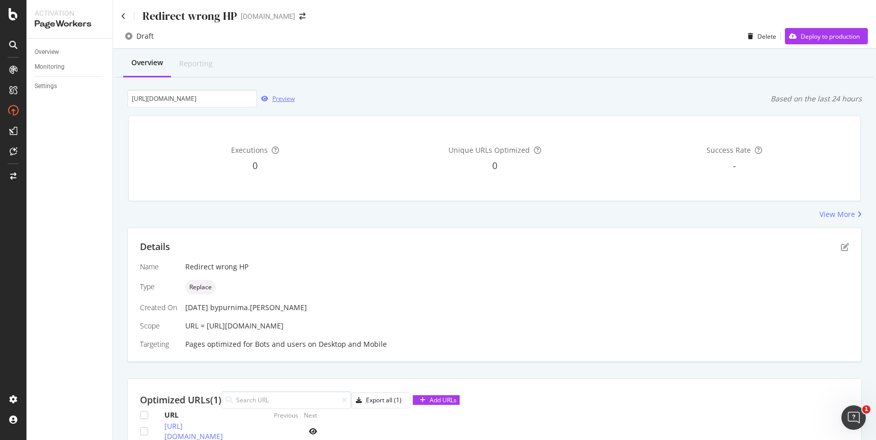
click at [280, 99] on div "Preview" at bounding box center [283, 98] width 22 height 9
click at [769, 32] on div "Deploy to production" at bounding box center [829, 36] width 59 height 9
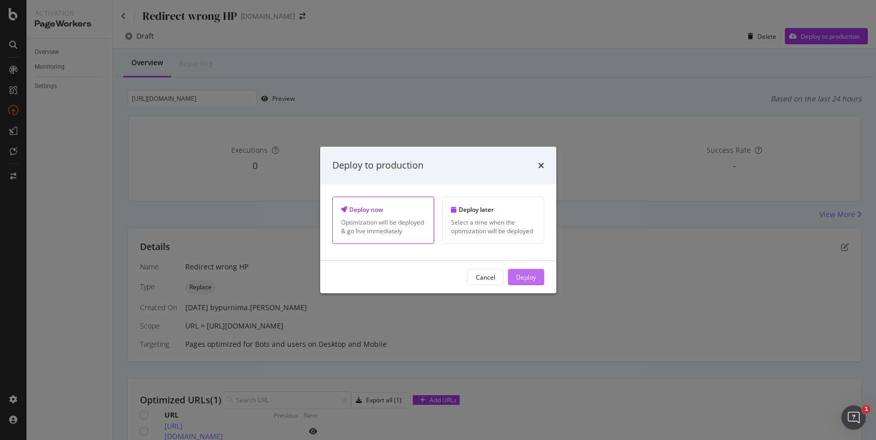
click at [518, 272] on div "Deploy" at bounding box center [526, 276] width 20 height 15
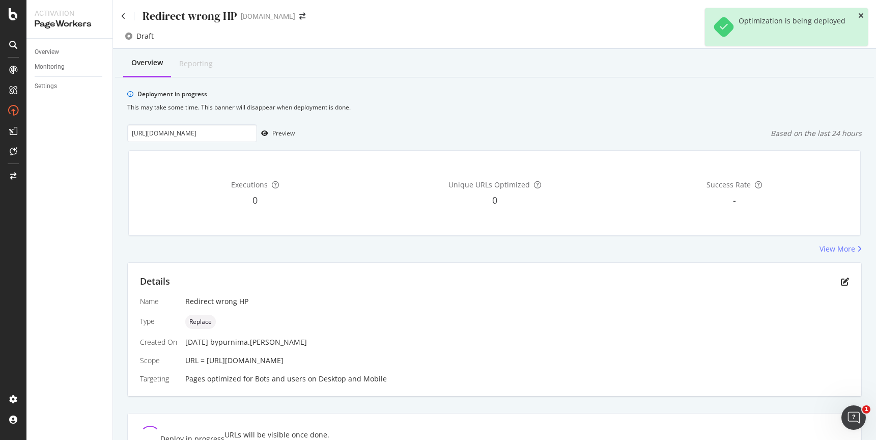
click at [769, 15] on icon "close toast" at bounding box center [861, 15] width 6 height 7
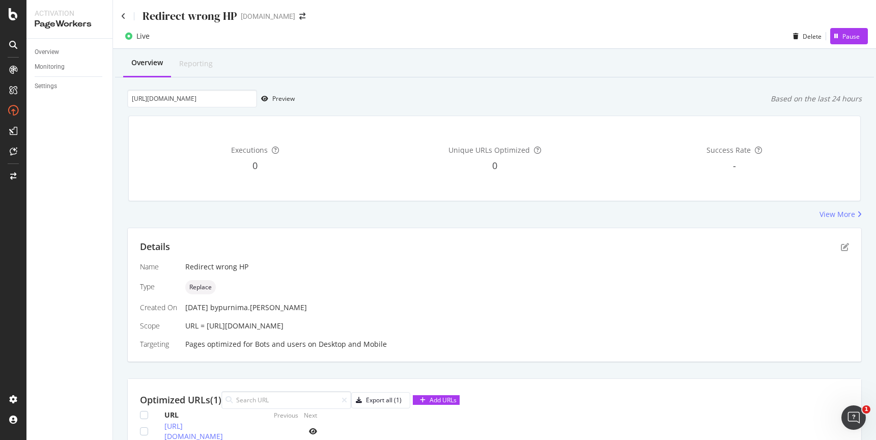
click at [471, 86] on div "Overview Reporting [URL][DOMAIN_NAME] Preview Based on the last 24 hours Execut…" at bounding box center [494, 269] width 763 height 441
click at [769, 35] on div "button" at bounding box center [796, 36] width 14 height 6
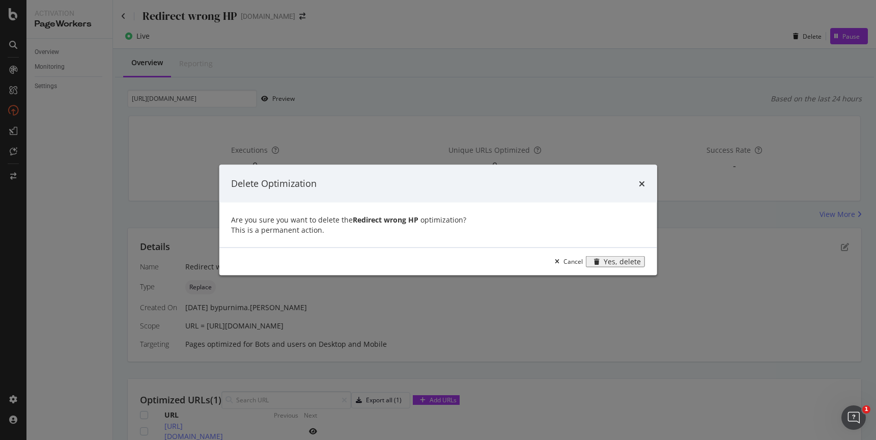
click at [606, 265] on div "Yes, delete" at bounding box center [621, 261] width 37 height 8
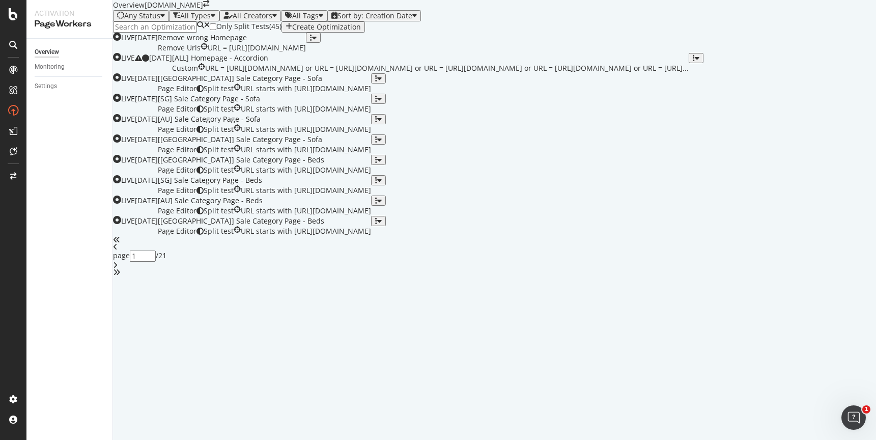
click at [167, 33] on input at bounding box center [155, 26] width 84 height 11
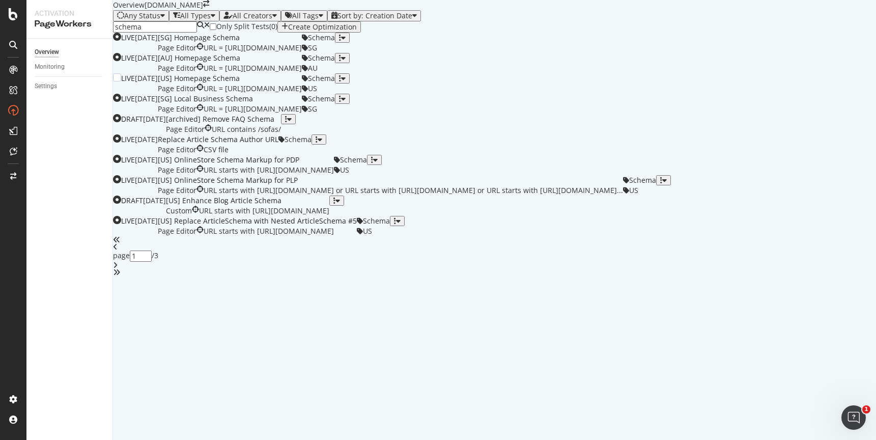
click at [302, 83] on div "[US] Homepage Schema" at bounding box center [230, 78] width 144 height 10
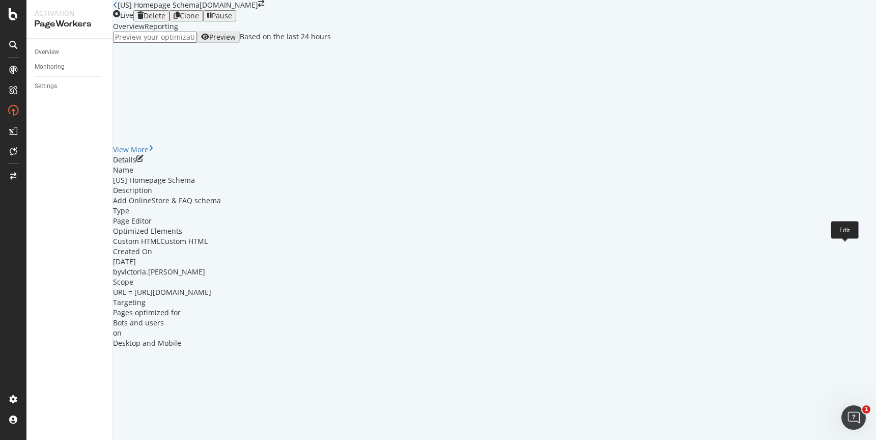
click at [143, 162] on icon "pen-to-square" at bounding box center [139, 158] width 7 height 7
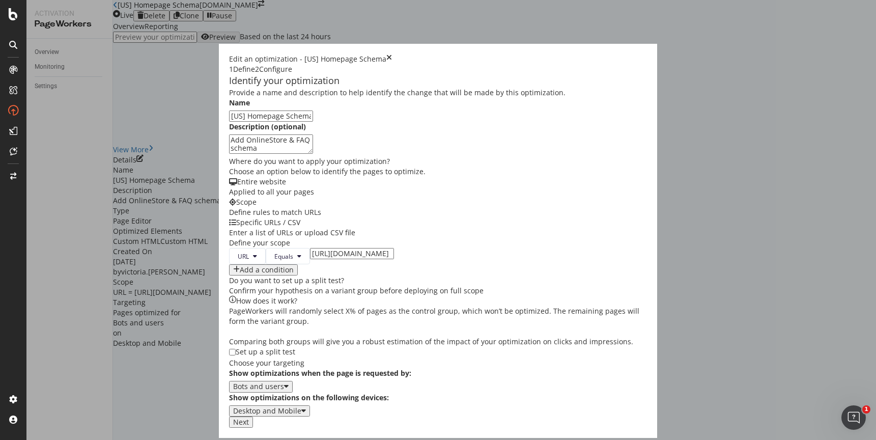
click at [253, 418] on button "Next" at bounding box center [241, 421] width 24 height 11
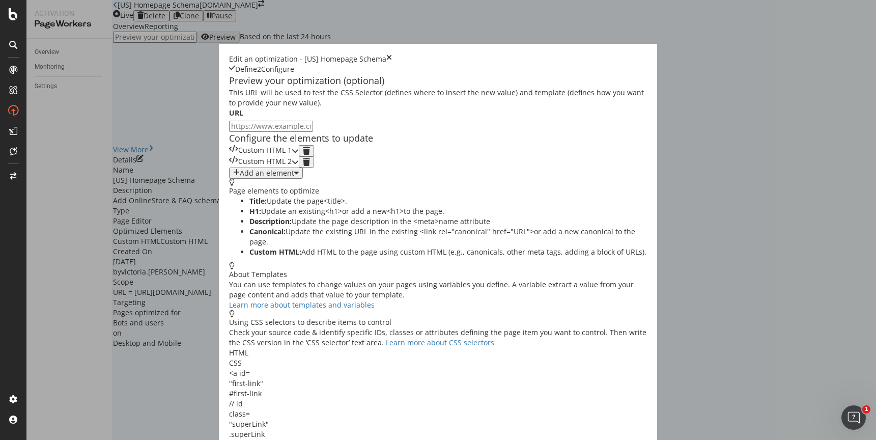
click at [299, 154] on icon "modal" at bounding box center [295, 150] width 7 height 7
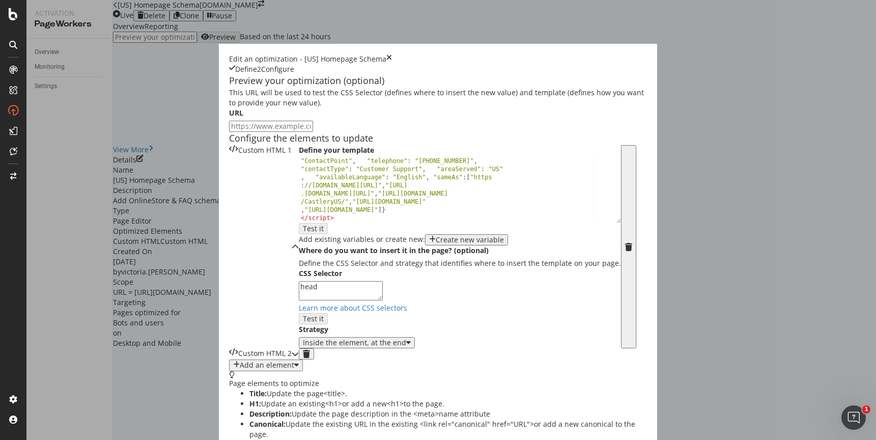
scroll to position [116, 0]
click at [299, 243] on icon "modal" at bounding box center [295, 246] width 7 height 7
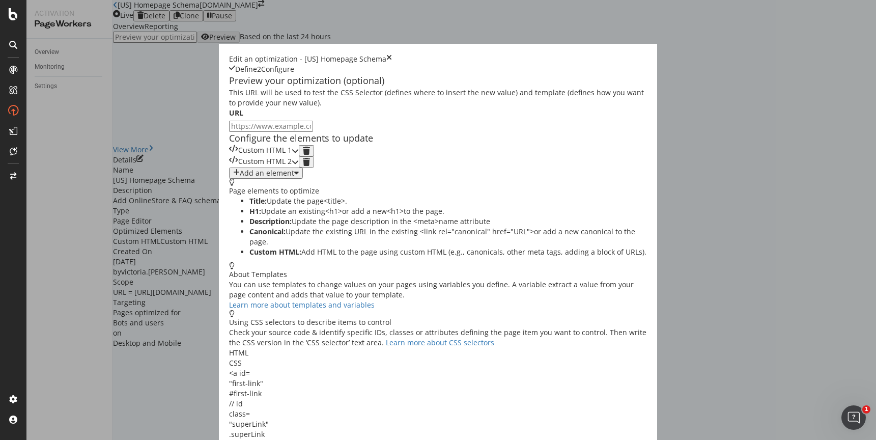
scroll to position [0, 0]
click at [299, 167] on div "modal" at bounding box center [295, 161] width 7 height 11
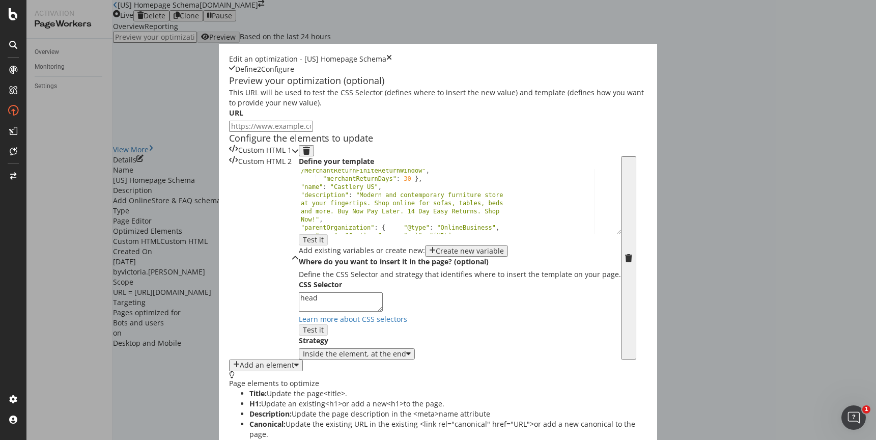
scroll to position [68, 0]
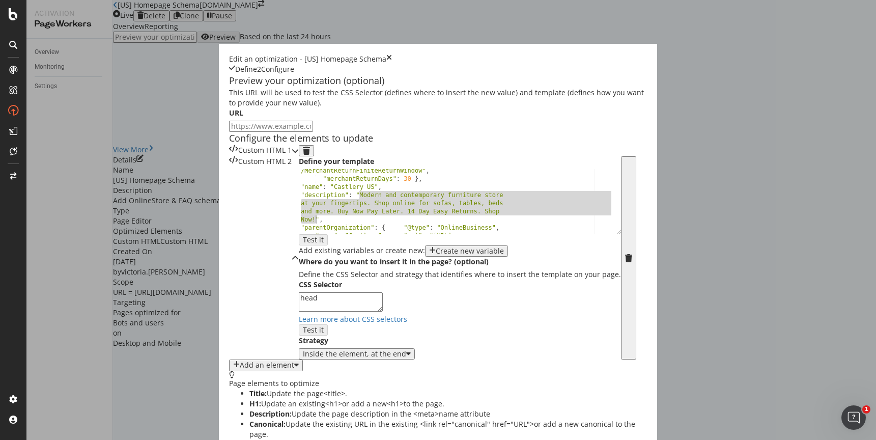
drag, startPoint x: 206, startPoint y: 290, endPoint x: 163, endPoint y: 314, distance: 49.7
click at [299, 296] on div ""returnPolicyCategory" : "https://schema.org /MerchantReturnFiniteReturnWindow"…" at bounding box center [456, 226] width 314 height 137
paste textarea "A modern online furniture store for timeless home furnishings. From sofas to ta…"
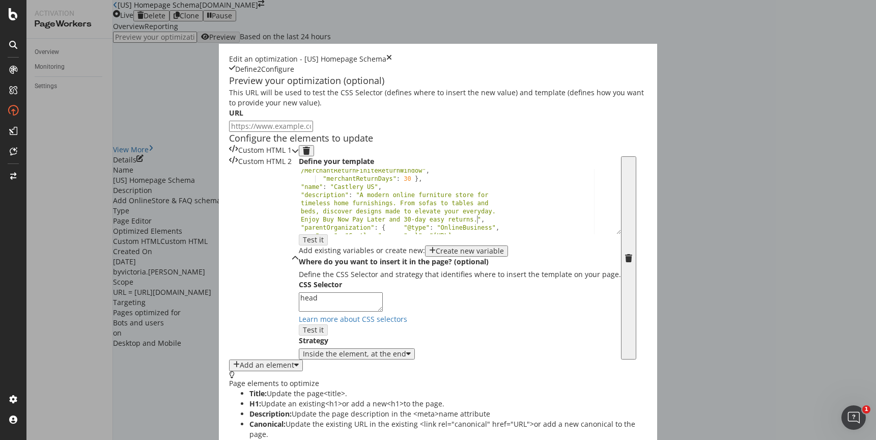
type textarea ""description": "A modern online furniture store for timeless home furnishings. …"
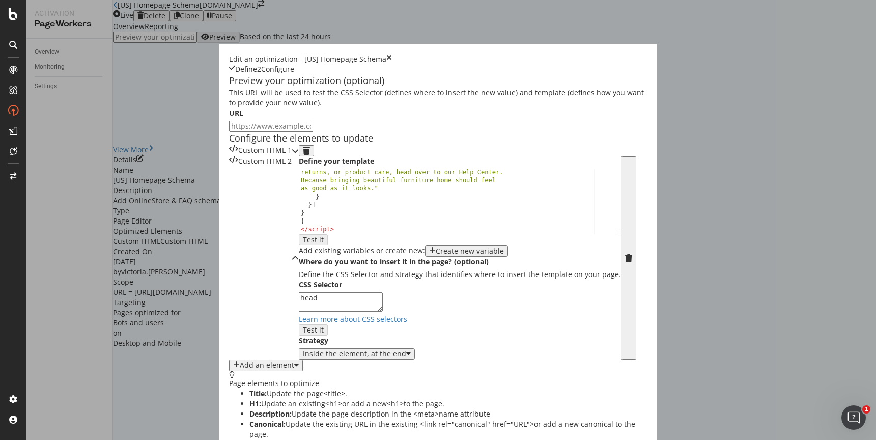
scroll to position [160, 0]
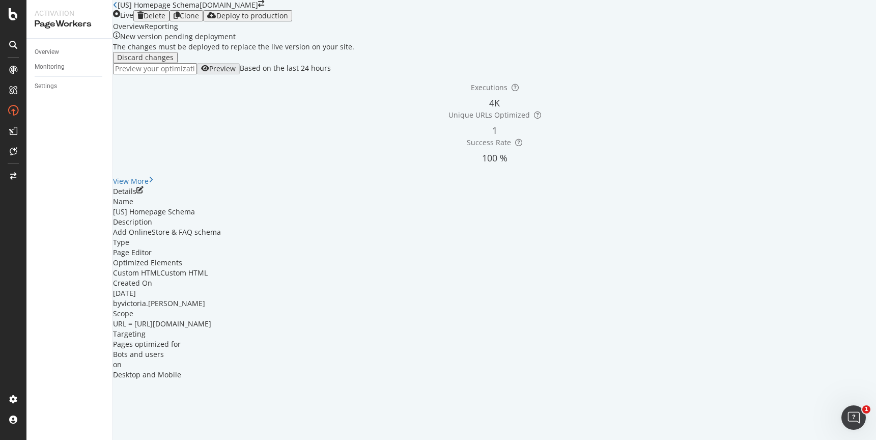
click at [6, 439] on icon "close toast" at bounding box center [3, 445] width 6 height 10
click at [288, 20] on div "Deploy to production" at bounding box center [252, 16] width 72 height 8
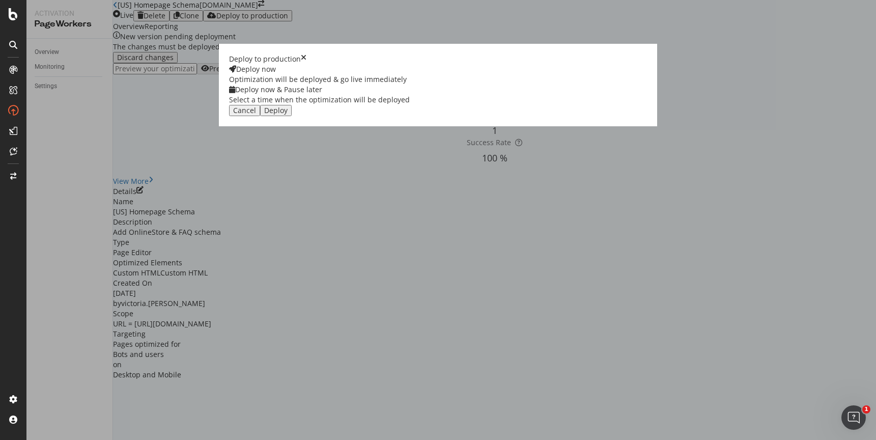
click at [287, 114] on div "Deploy" at bounding box center [275, 110] width 23 height 8
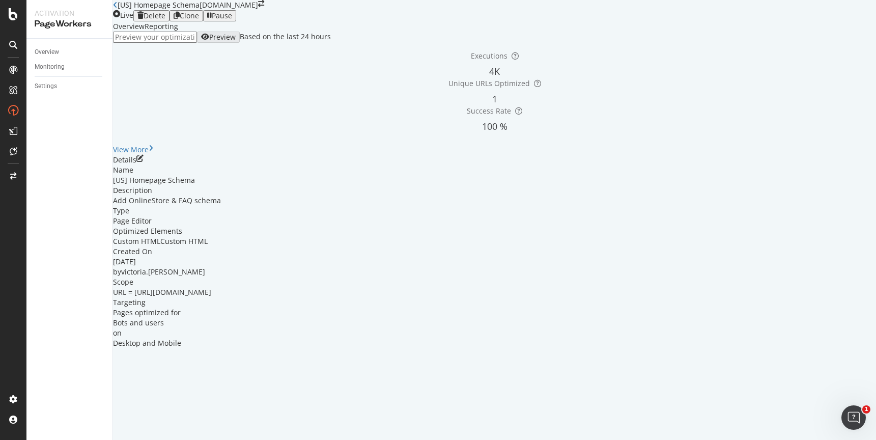
click at [178, 32] on div "Reporting" at bounding box center [162, 26] width 34 height 10
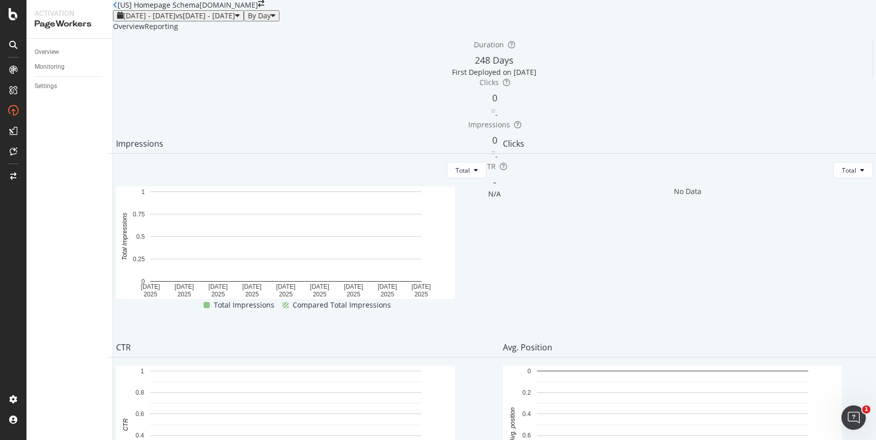
click at [138, 32] on div "Overview" at bounding box center [129, 26] width 32 height 10
